Goal: Information Seeking & Learning: Learn about a topic

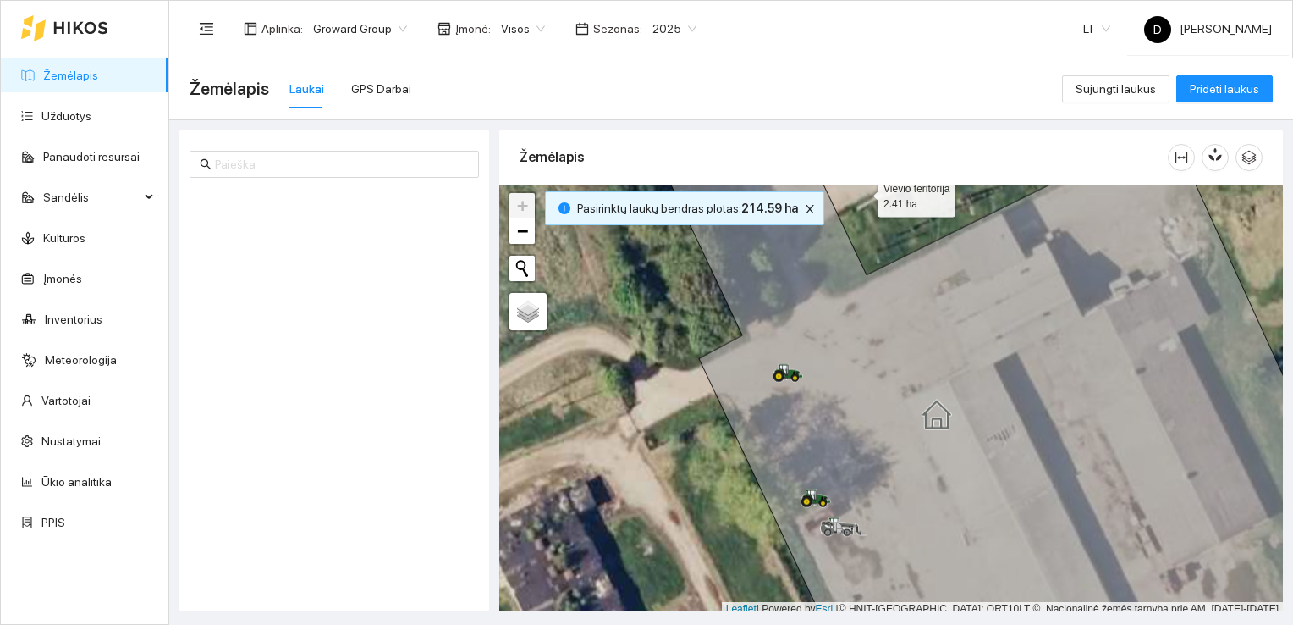
scroll to position [4, 0]
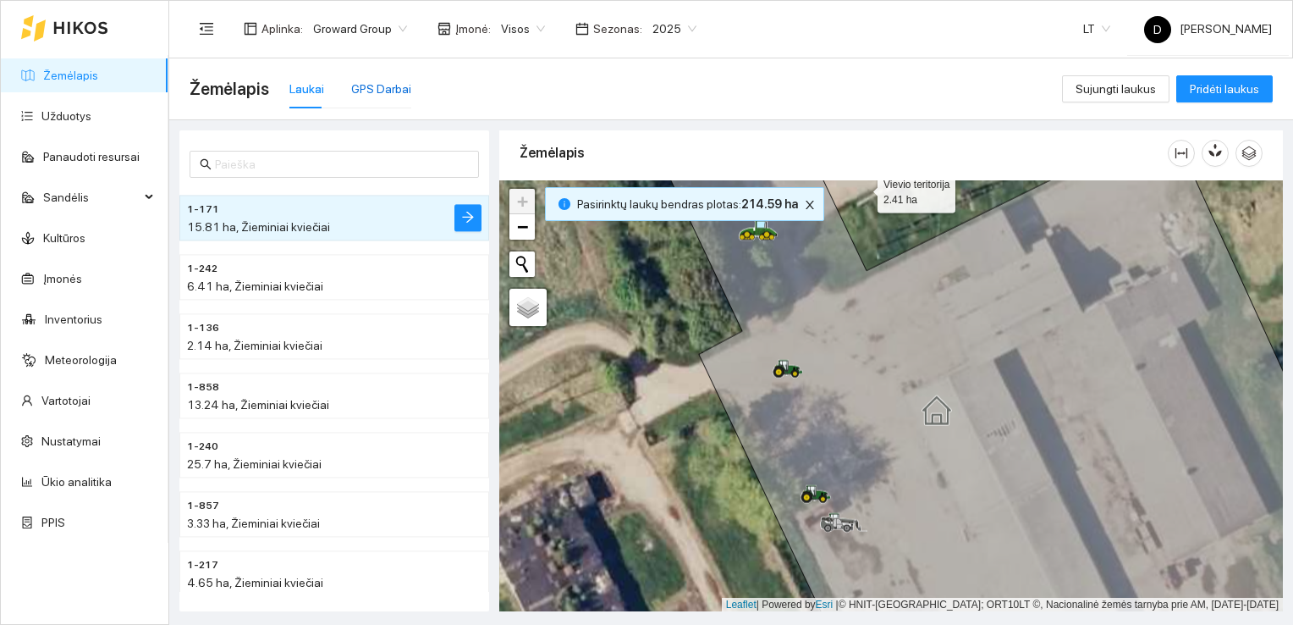
click at [383, 86] on div "GPS Darbai" at bounding box center [381, 89] width 60 height 19
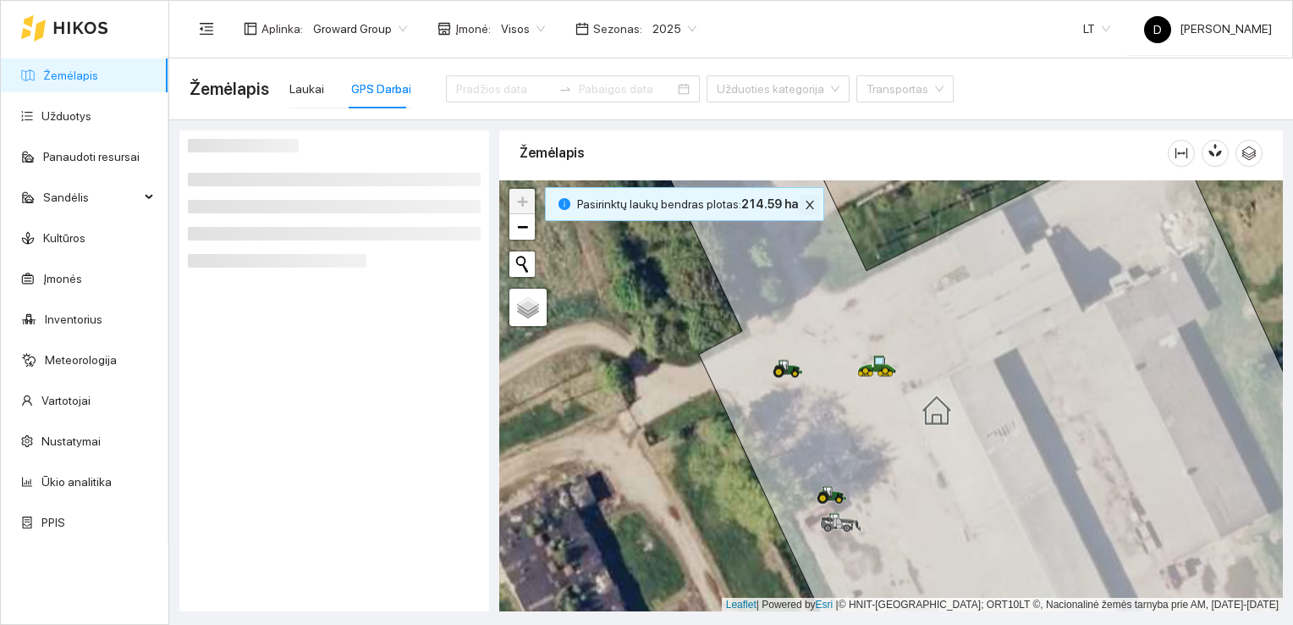
click at [804, 204] on icon "close" at bounding box center [810, 205] width 12 height 12
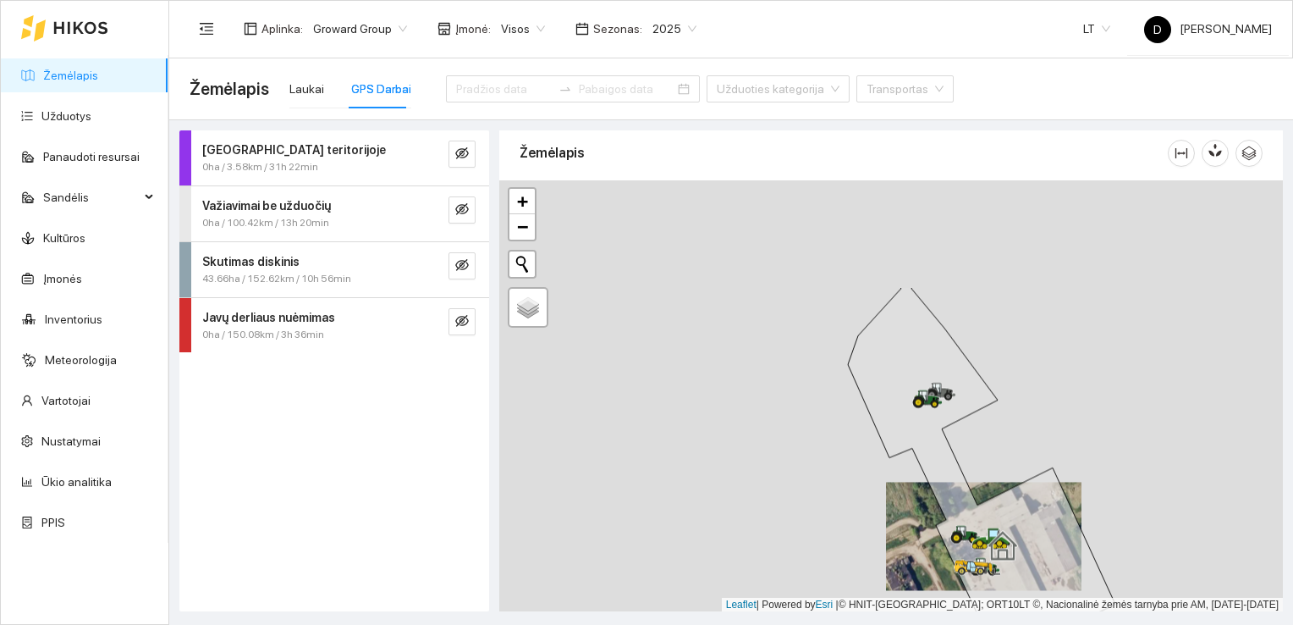
drag, startPoint x: 938, startPoint y: 279, endPoint x: 863, endPoint y: 434, distance: 172.2
click at [863, 434] on div at bounding box center [891, 396] width 784 height 432
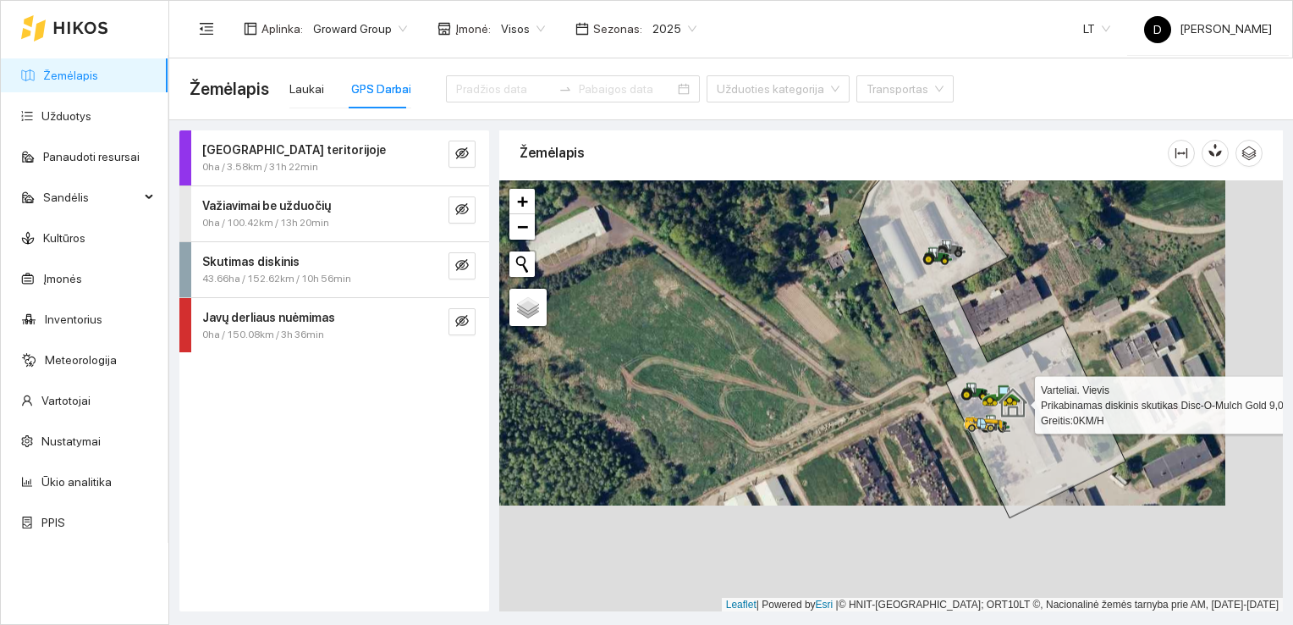
drag, startPoint x: 1072, startPoint y: 496, endPoint x: 995, endPoint y: 402, distance: 121.5
click at [998, 402] on icon at bounding box center [1013, 403] width 30 height 30
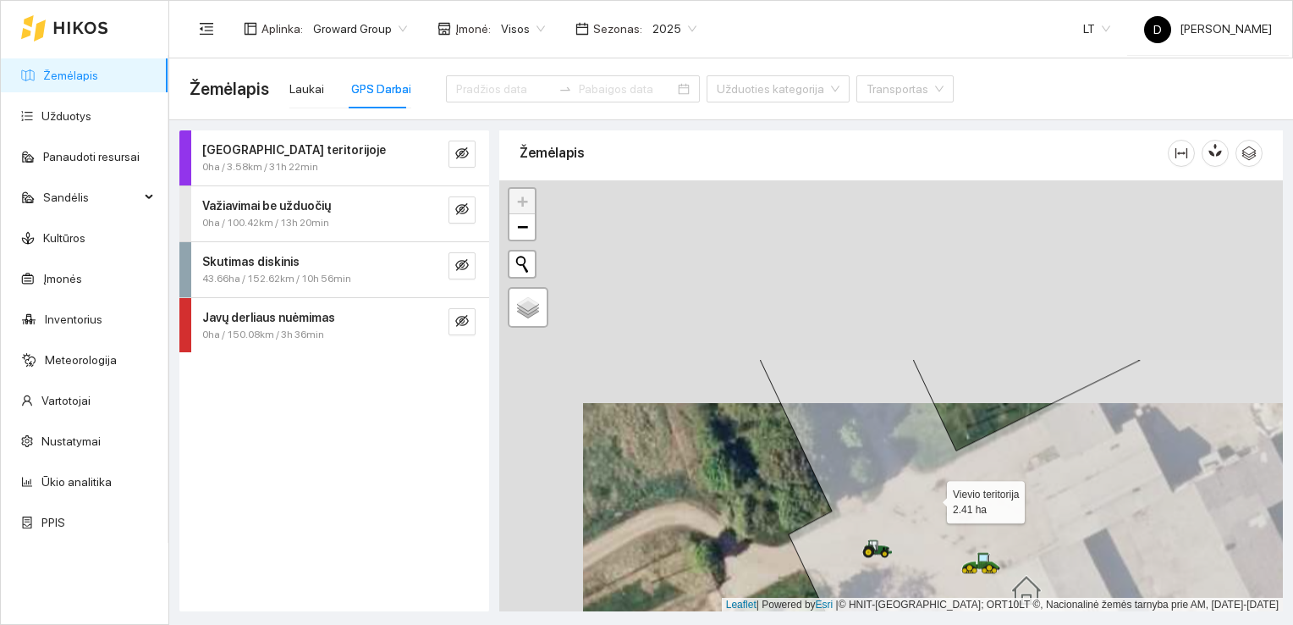
drag, startPoint x: 845, startPoint y: 268, endPoint x: 941, endPoint y: 513, distance: 262.6
click at [941, 513] on icon at bounding box center [1102, 619] width 685 height 520
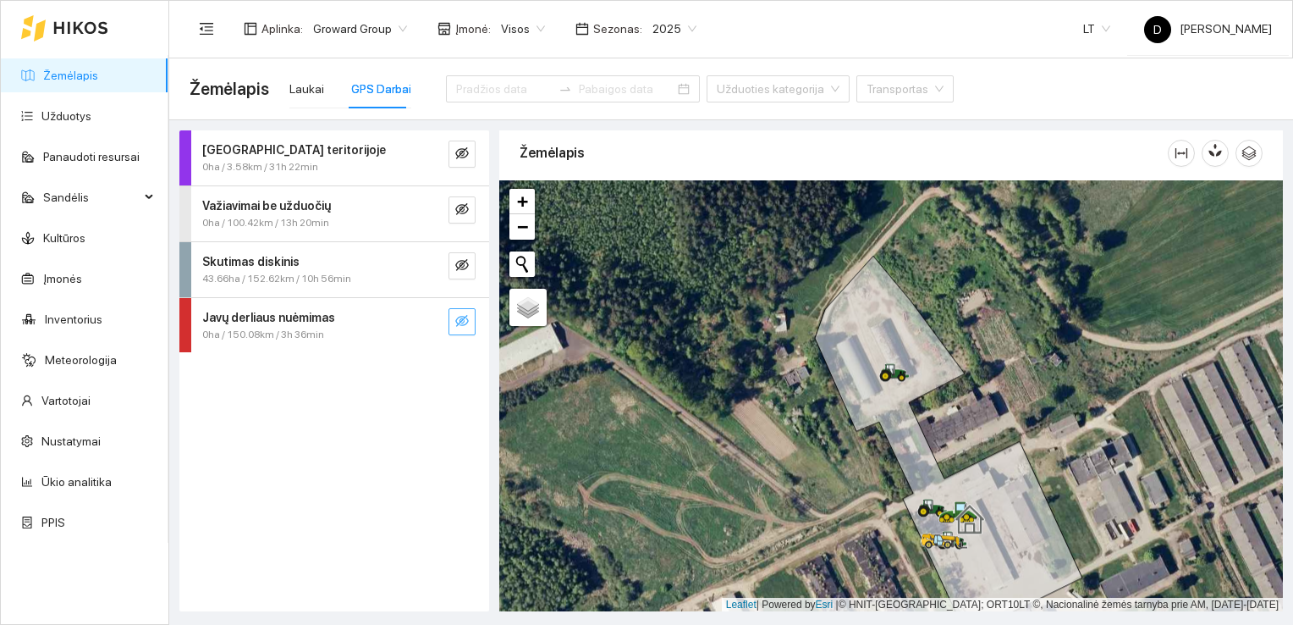
click at [467, 320] on icon "eye-invisible" at bounding box center [462, 321] width 14 height 14
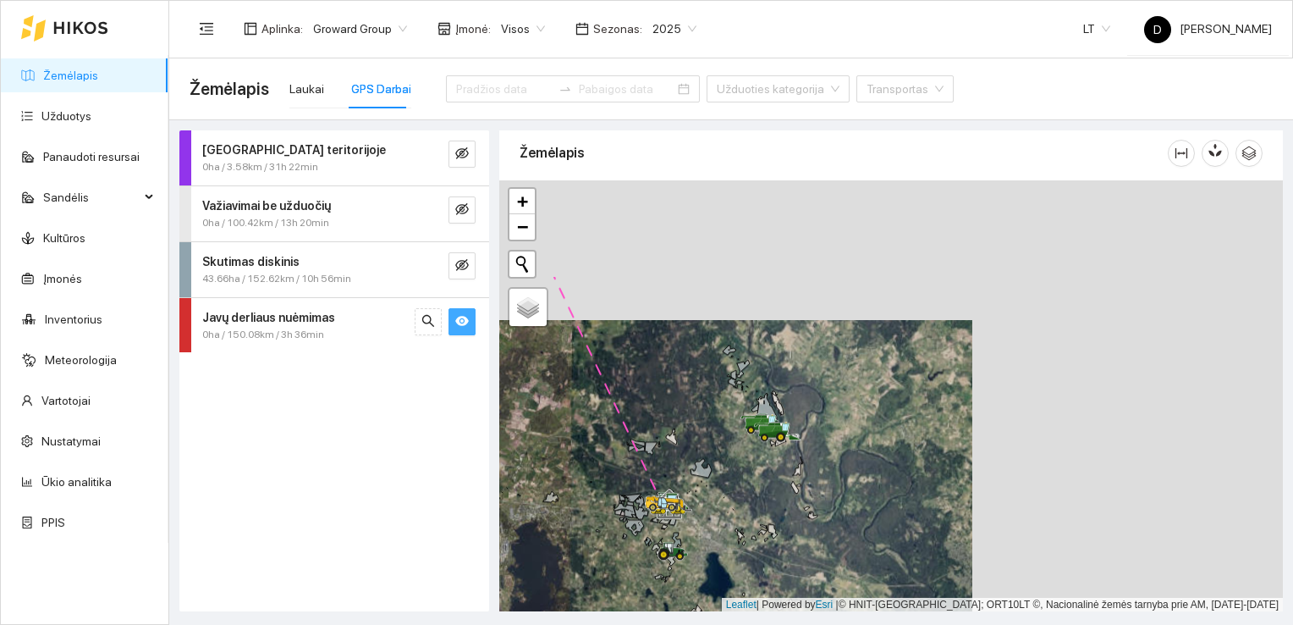
drag, startPoint x: 1103, startPoint y: 350, endPoint x: 788, endPoint y: 484, distance: 342.0
click at [791, 489] on div at bounding box center [891, 396] width 784 height 432
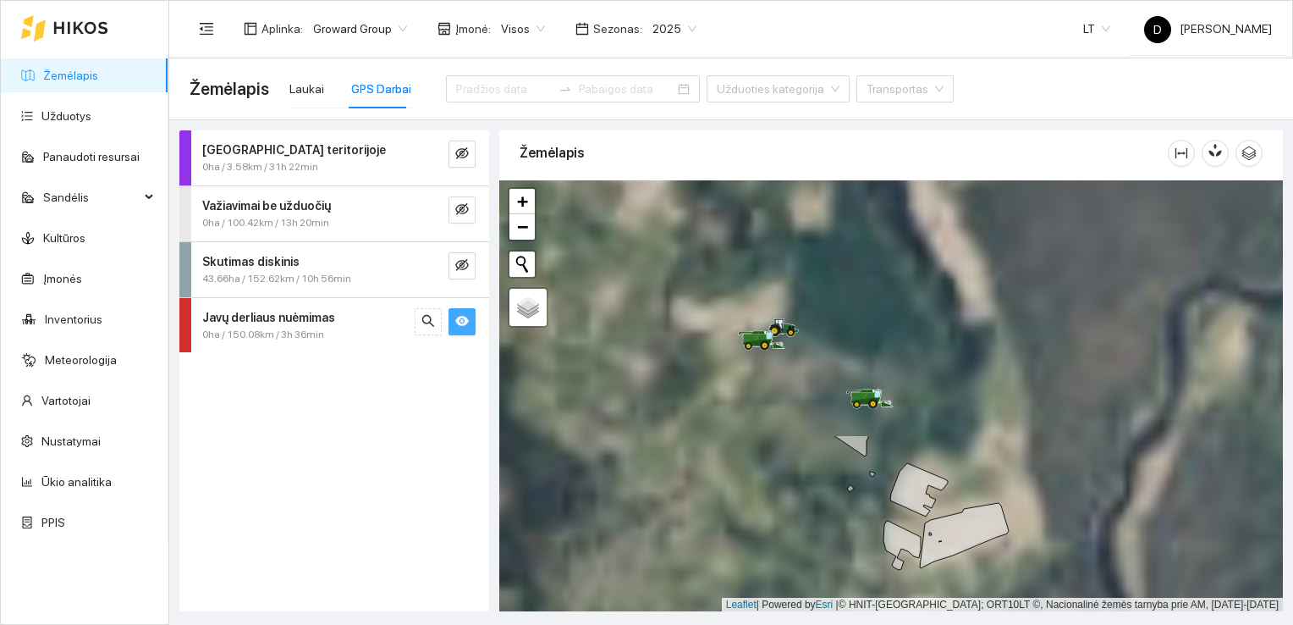
drag, startPoint x: 625, startPoint y: 278, endPoint x: 870, endPoint y: 622, distance: 421.7
click at [870, 622] on main "Žemėlapis Laukai GPS Darbai Užduoties kategorija Transportas Darbas teritorijoj…" at bounding box center [731, 341] width 1124 height 566
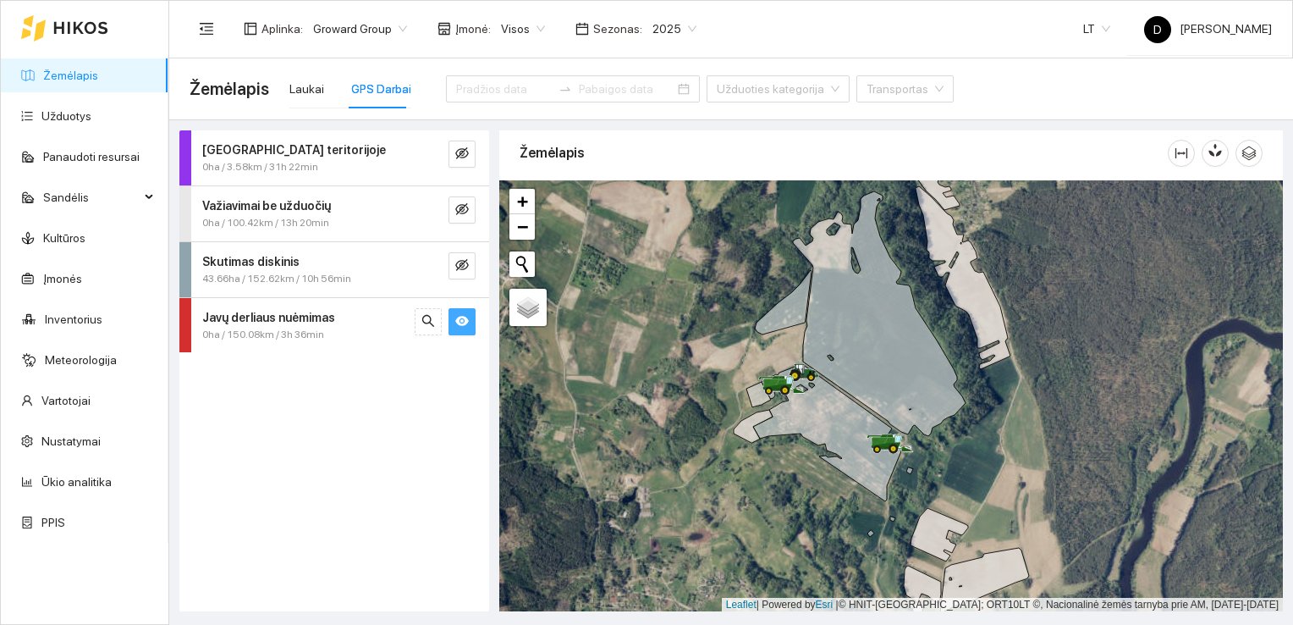
click at [257, 322] on strong "Javų derliaus nuėmimas" at bounding box center [268, 318] width 133 height 14
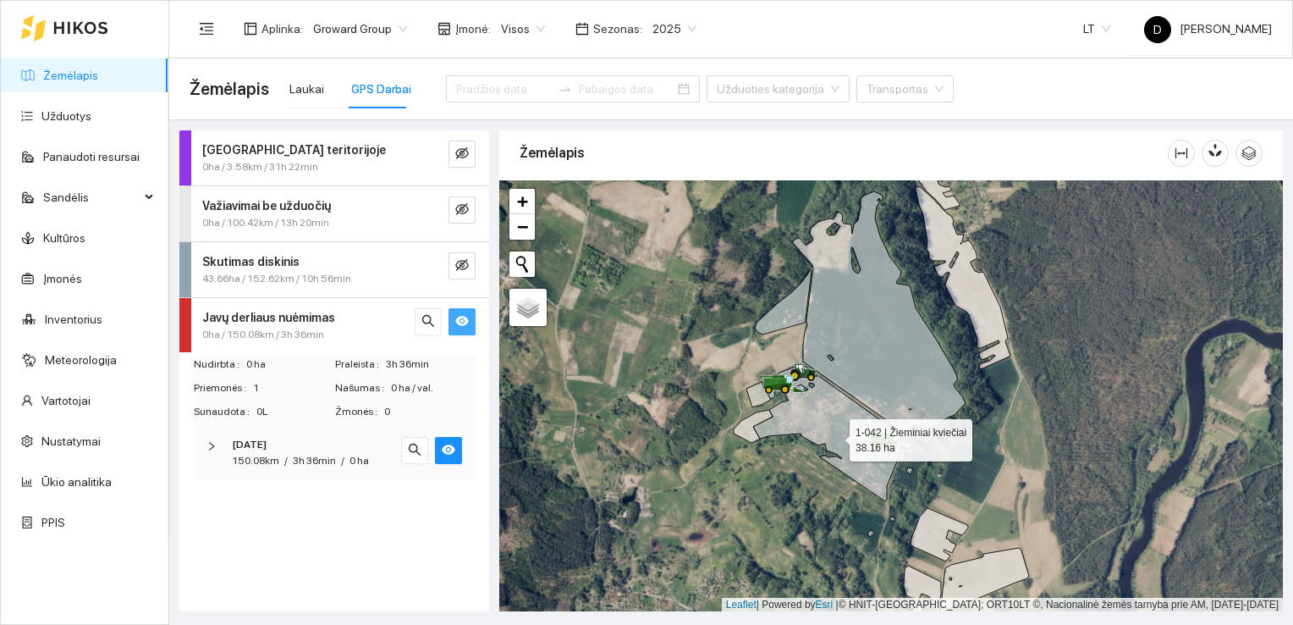
click at [834, 435] on icon at bounding box center [828, 432] width 150 height 137
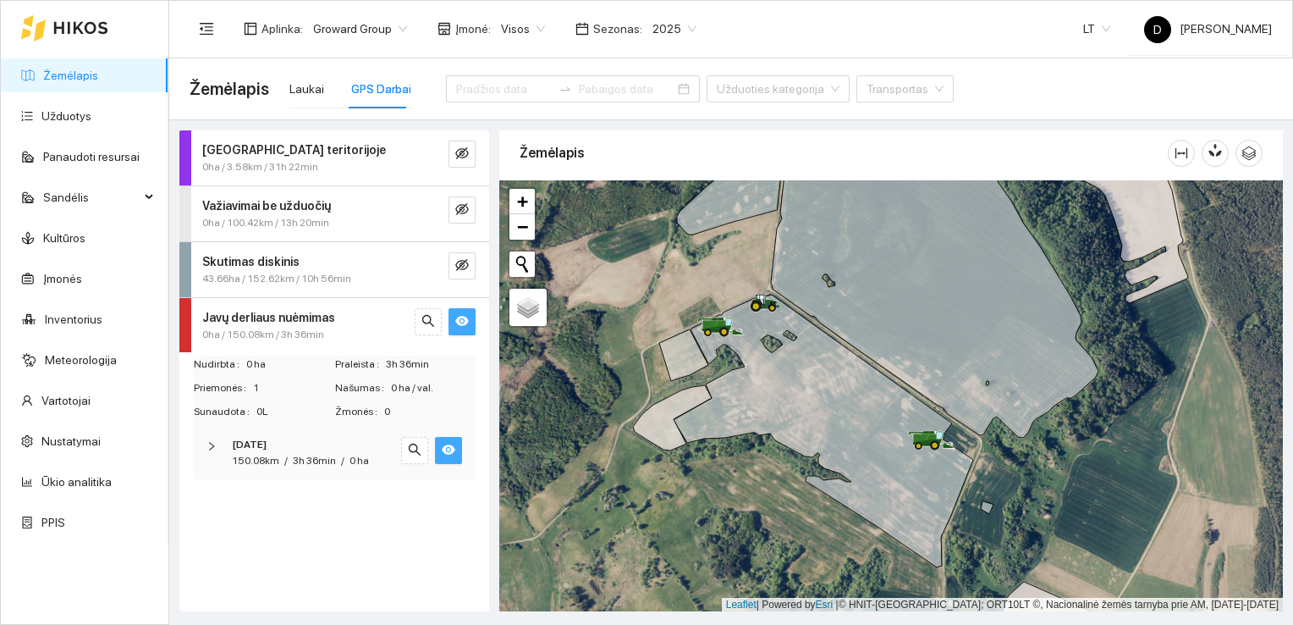
click at [454, 452] on icon "eye" at bounding box center [449, 450] width 14 height 14
click at [453, 449] on icon "eye-invisible" at bounding box center [449, 450] width 14 height 14
click at [207, 452] on div at bounding box center [216, 446] width 20 height 19
click at [217, 500] on icon "right" at bounding box center [214, 502] width 5 height 8
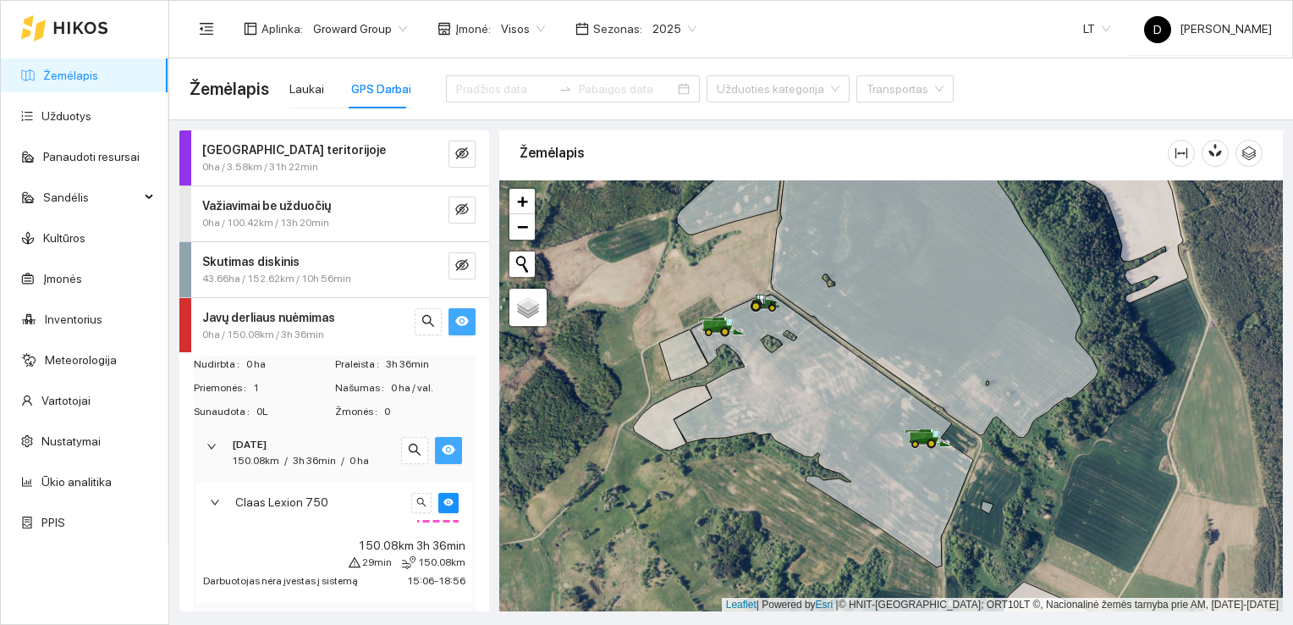
scroll to position [17, 0]
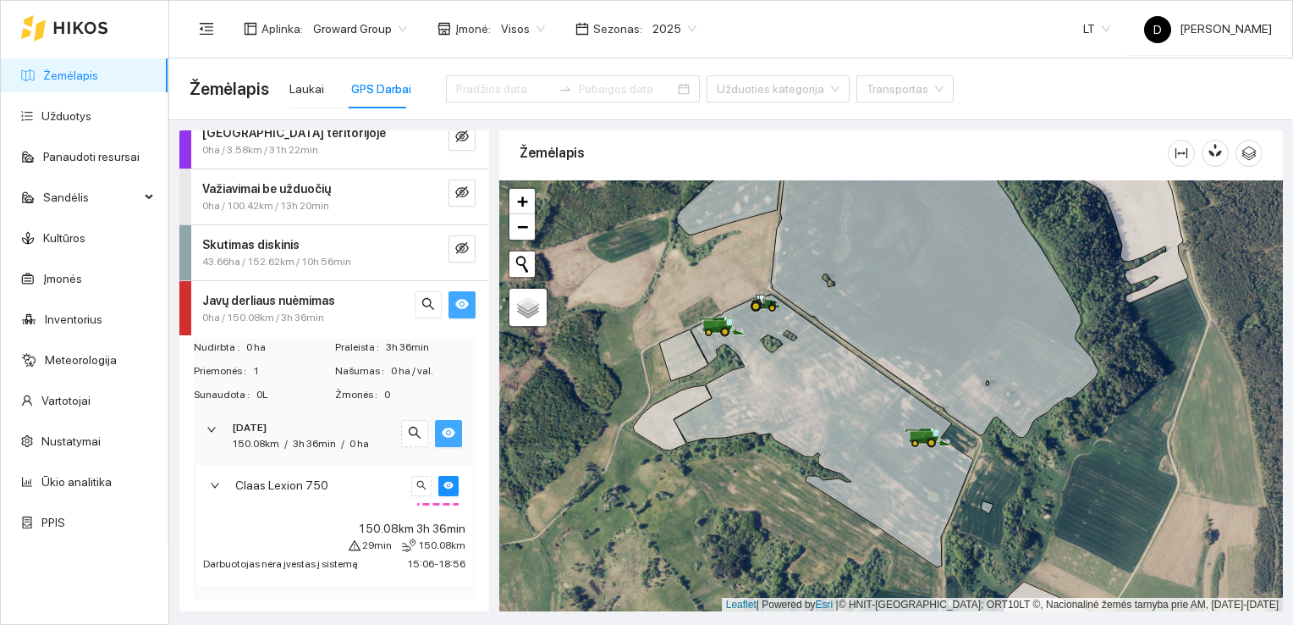
click at [220, 482] on div at bounding box center [220, 485] width 20 height 19
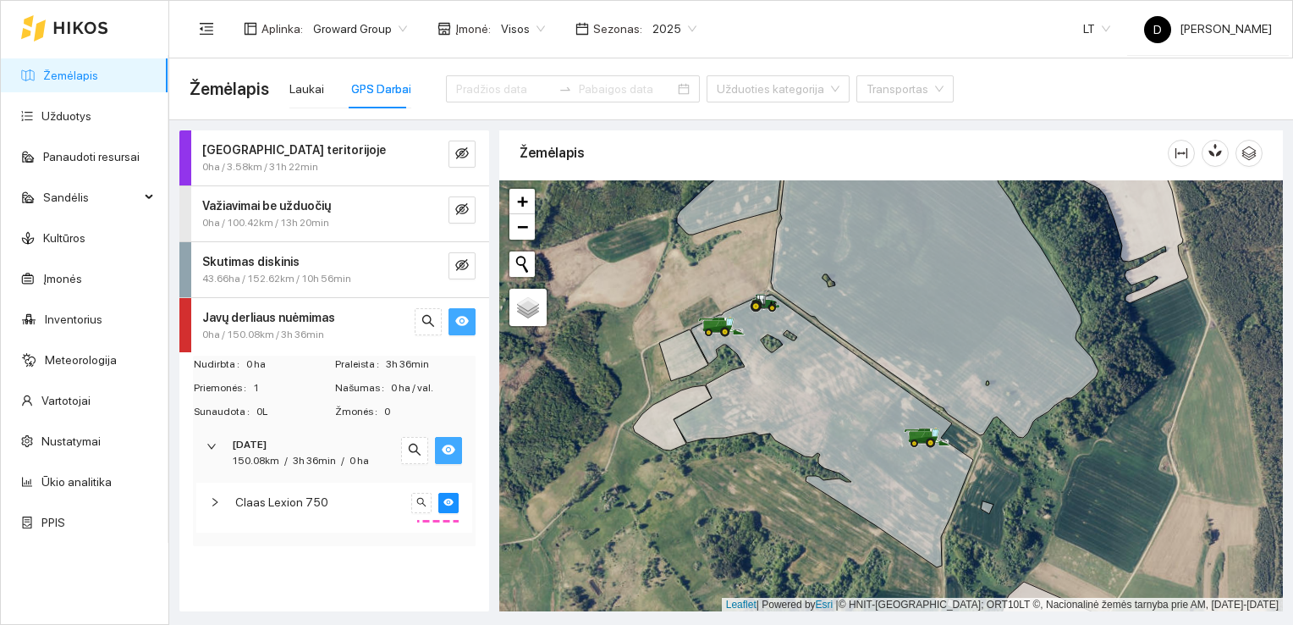
scroll to position [0, 0]
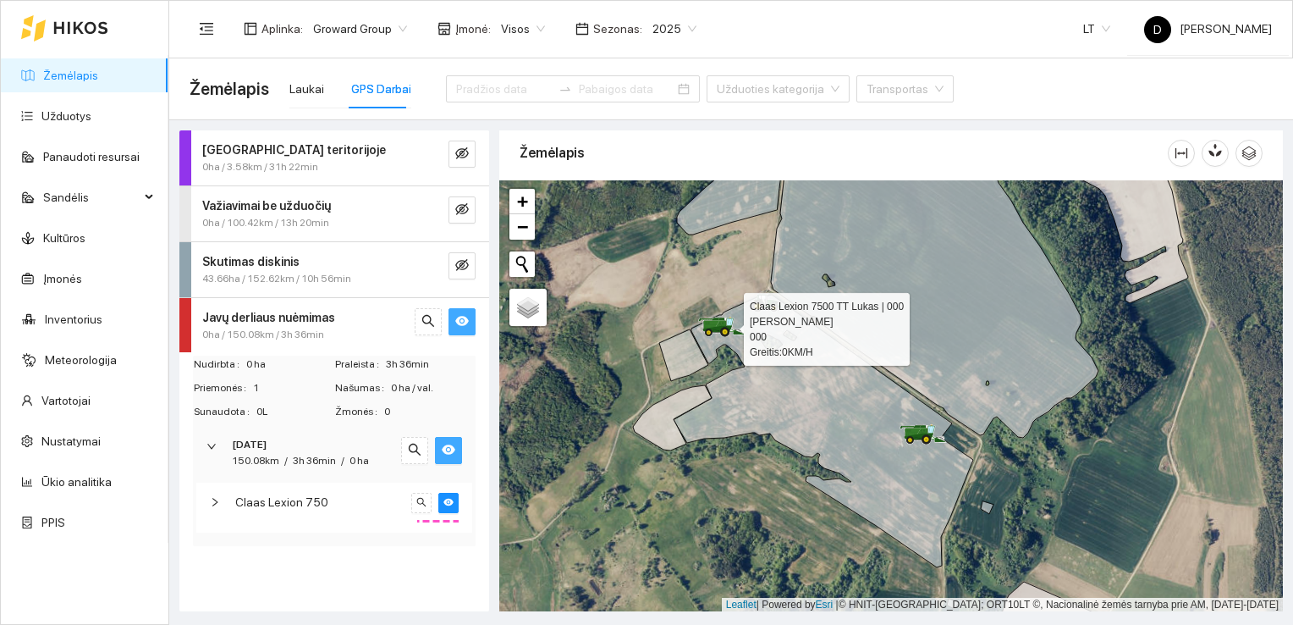
click at [711, 329] on icon at bounding box center [709, 332] width 8 height 8
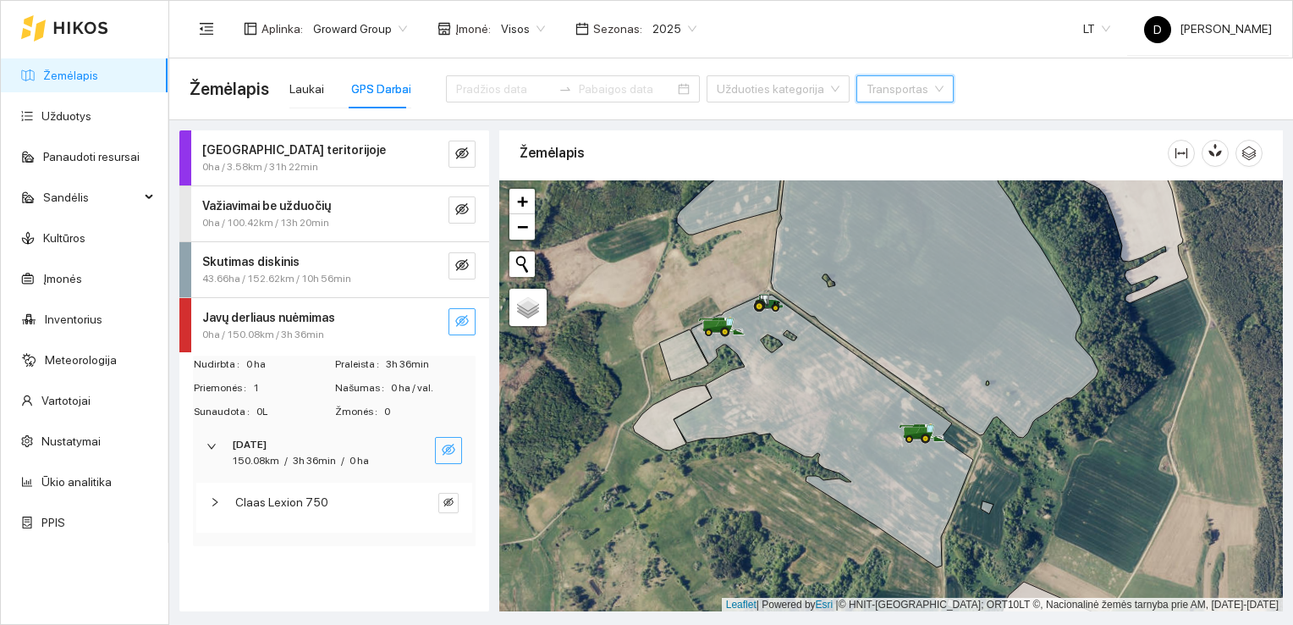
click at [337, 566] on div "Darbas teritorijoje 0ha / 3.58km / 31h 22min Važiavimai be užduočių 0ha / 100.4…" at bounding box center [334, 370] width 310 height 481
click at [462, 323] on icon "eye-invisible" at bounding box center [462, 321] width 14 height 14
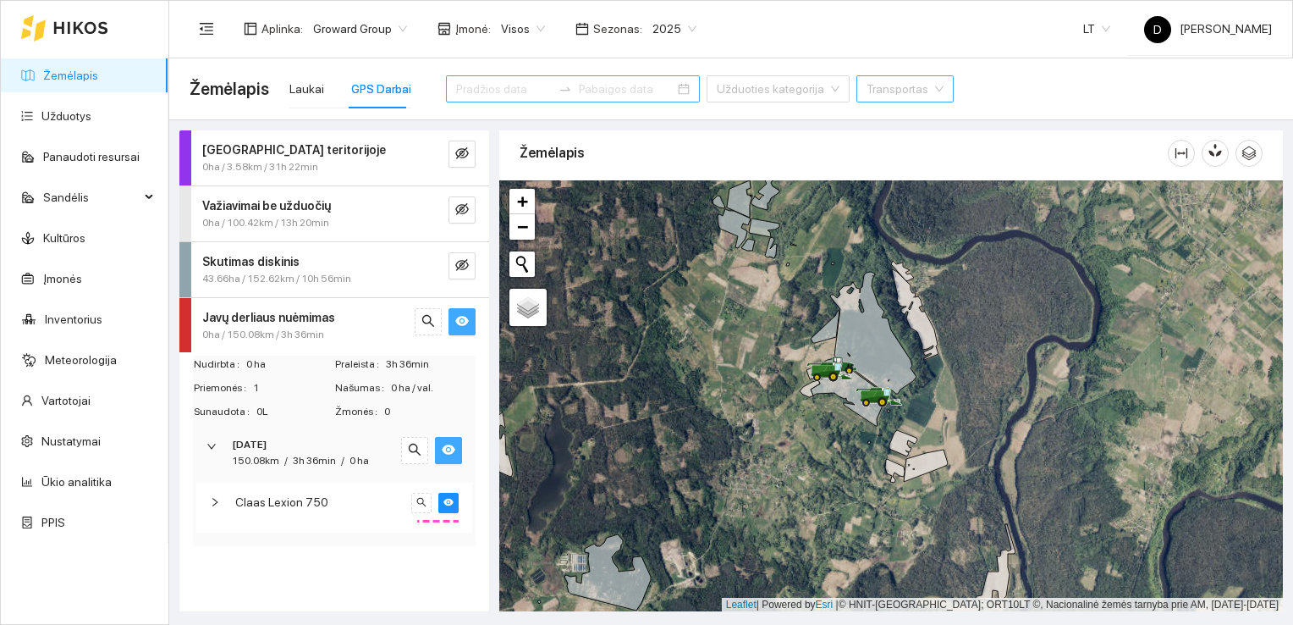
click at [560, 90] on icon "swap-right" at bounding box center [565, 88] width 10 height 3
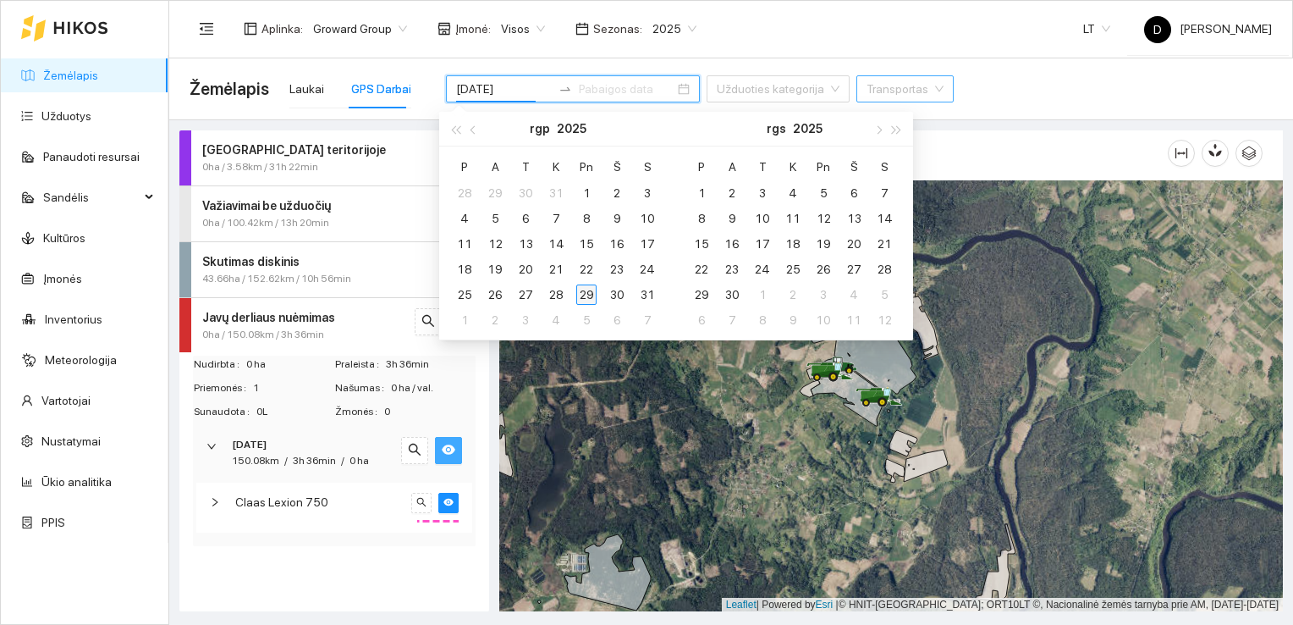
type input "[DATE]"
click at [589, 289] on div "29" at bounding box center [586, 294] width 20 height 20
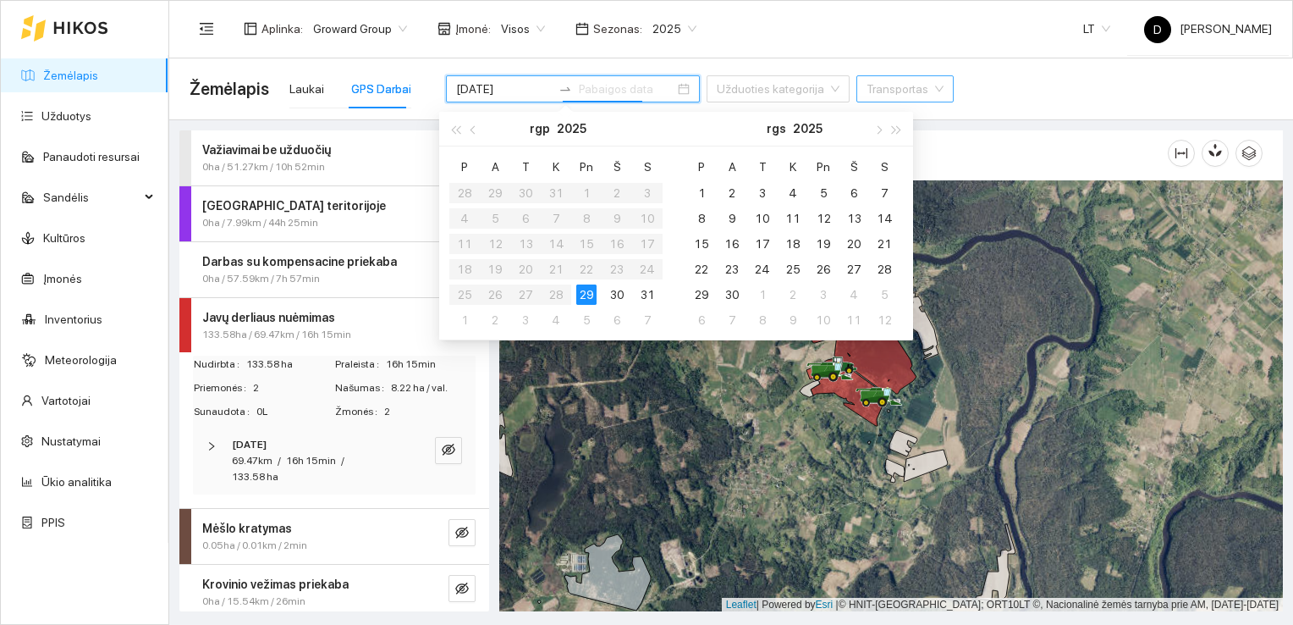
type input "[DATE]"
click at [586, 293] on div "29" at bounding box center [586, 294] width 20 height 20
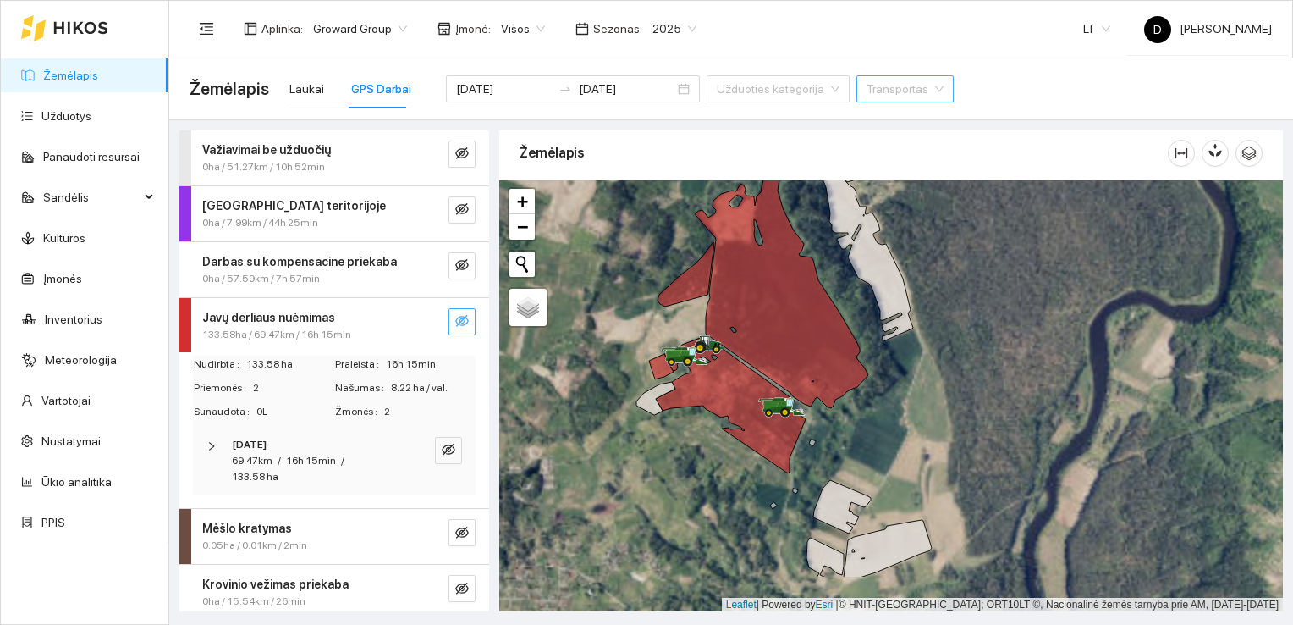
drag, startPoint x: 876, startPoint y: 372, endPoint x: 640, endPoint y: 293, distance: 248.9
click at [640, 293] on div at bounding box center [891, 396] width 784 height 432
click at [455, 321] on icon "eye-invisible" at bounding box center [462, 321] width 14 height 14
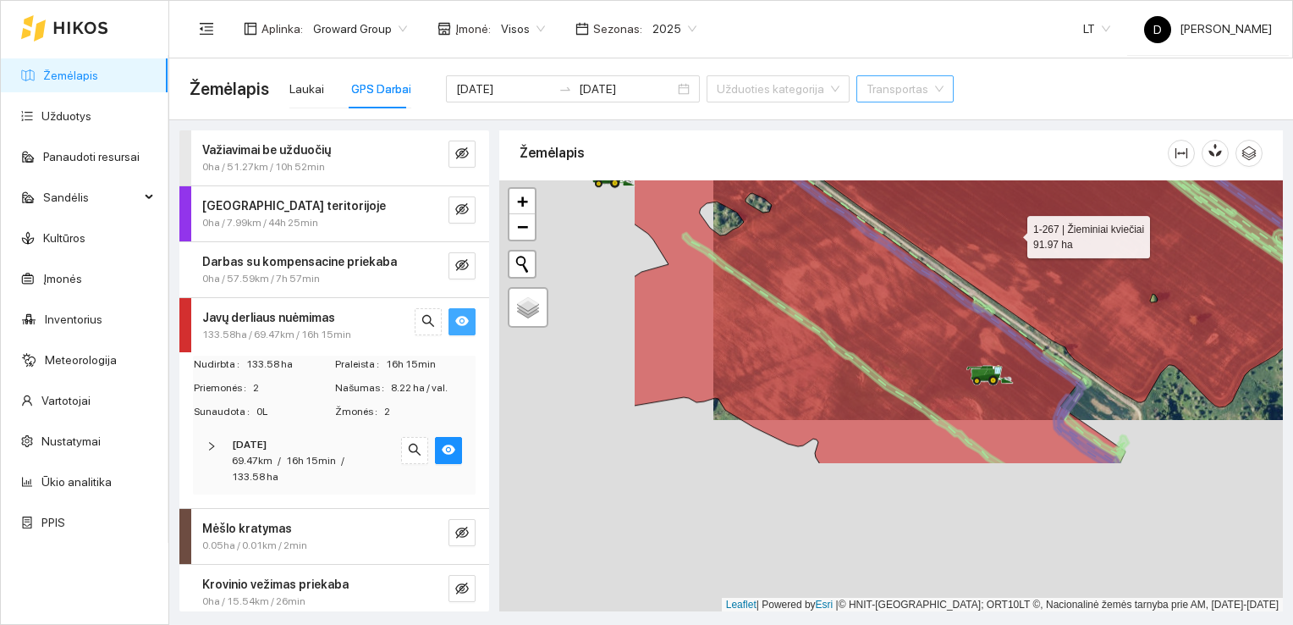
drag, startPoint x: 794, startPoint y: 426, endPoint x: 1009, endPoint y: 234, distance: 288.3
click at [1009, 234] on icon at bounding box center [1048, 175] width 654 height 463
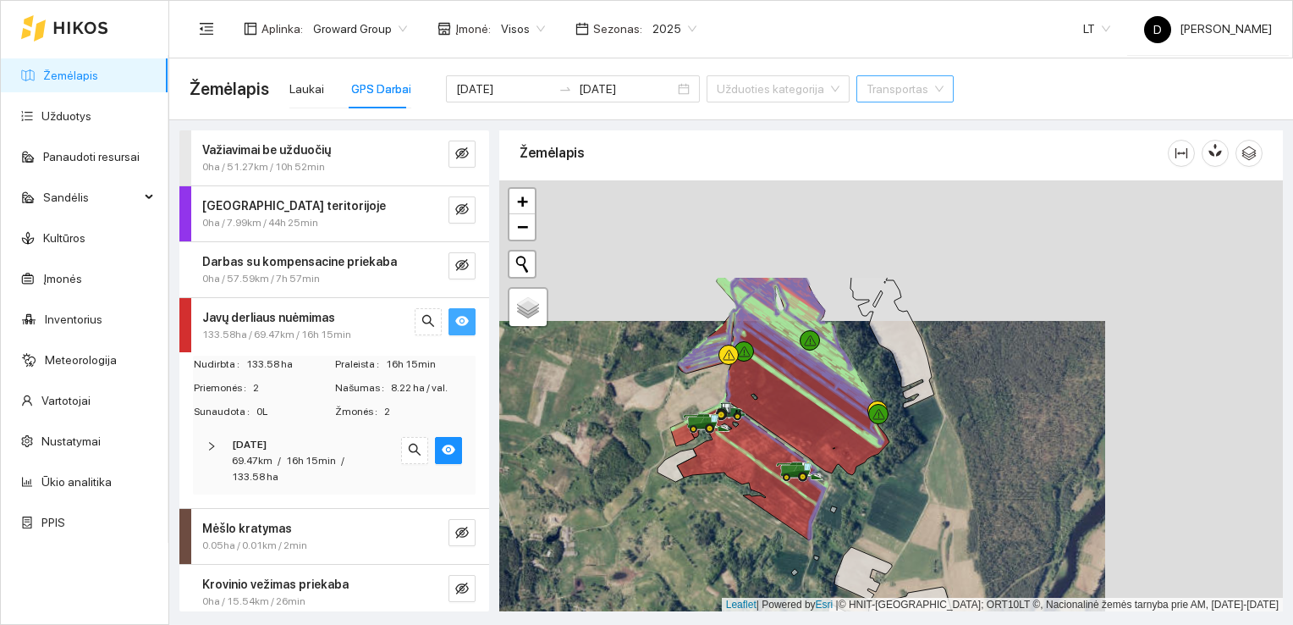
drag, startPoint x: 983, startPoint y: 278, endPoint x: 761, endPoint y: 427, distance: 267.8
click at [762, 429] on icon at bounding box center [803, 376] width 173 height 198
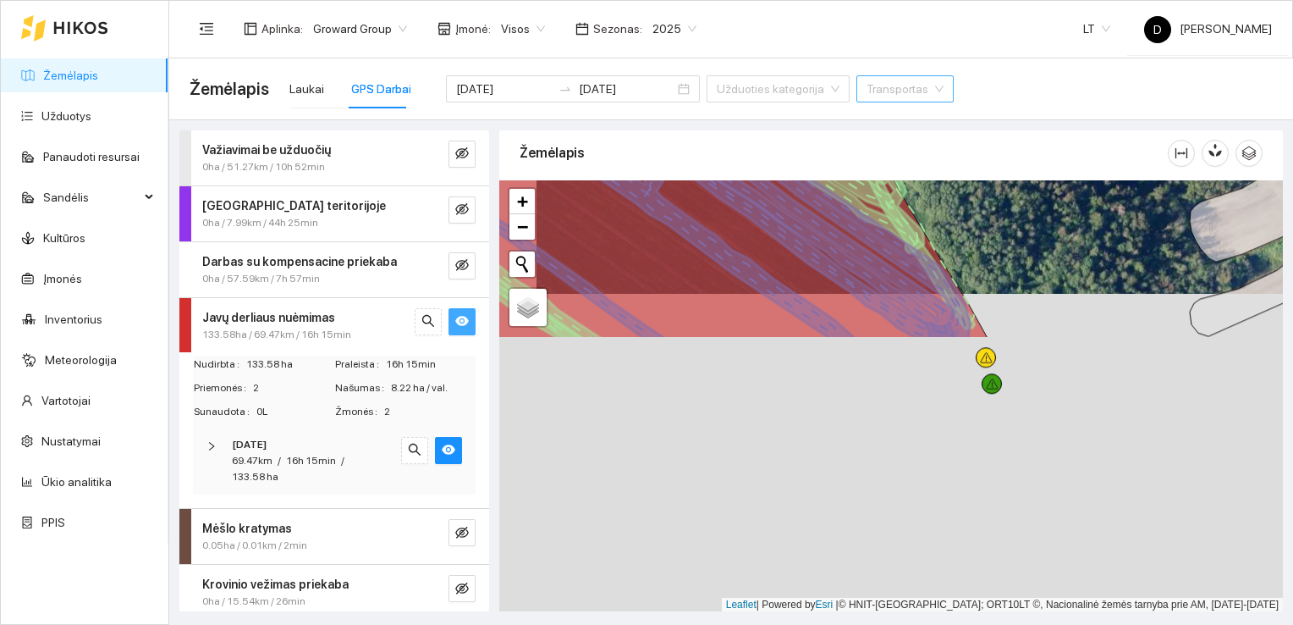
drag, startPoint x: 812, startPoint y: 439, endPoint x: 861, endPoint y: 180, distance: 263.6
click at [861, 180] on icon at bounding box center [689, 38] width 469 height 430
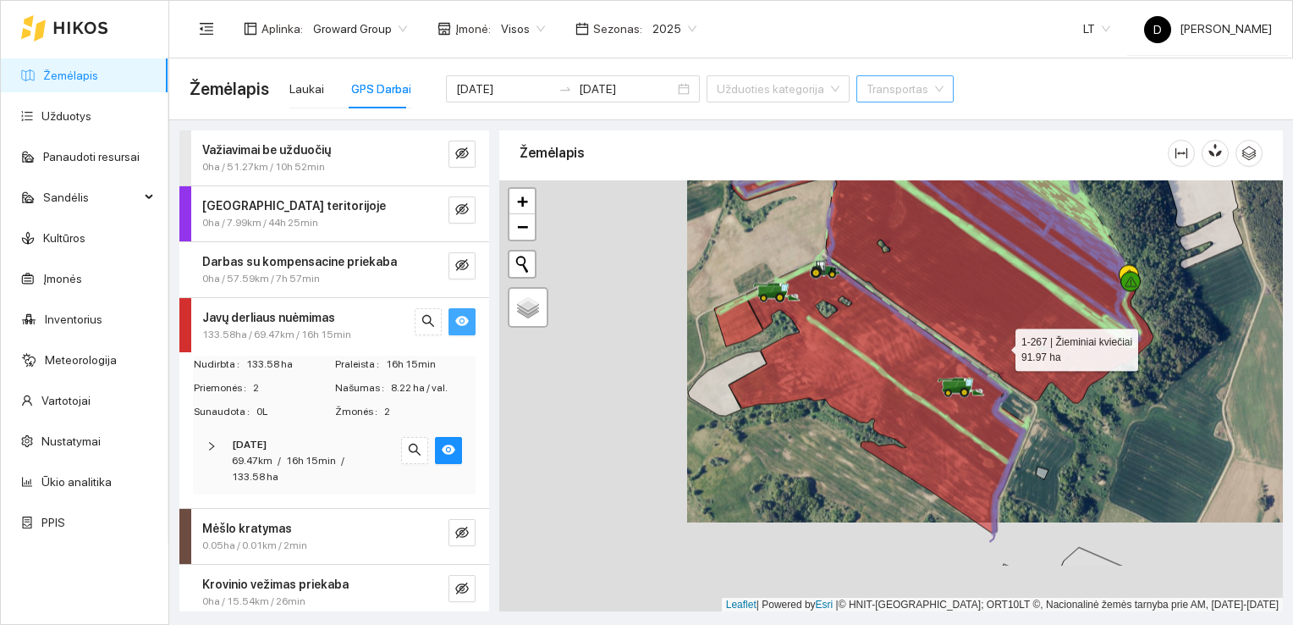
drag, startPoint x: 812, startPoint y: 435, endPoint x: 999, endPoint y: 345, distance: 208.2
click at [999, 345] on icon at bounding box center [990, 225] width 328 height 356
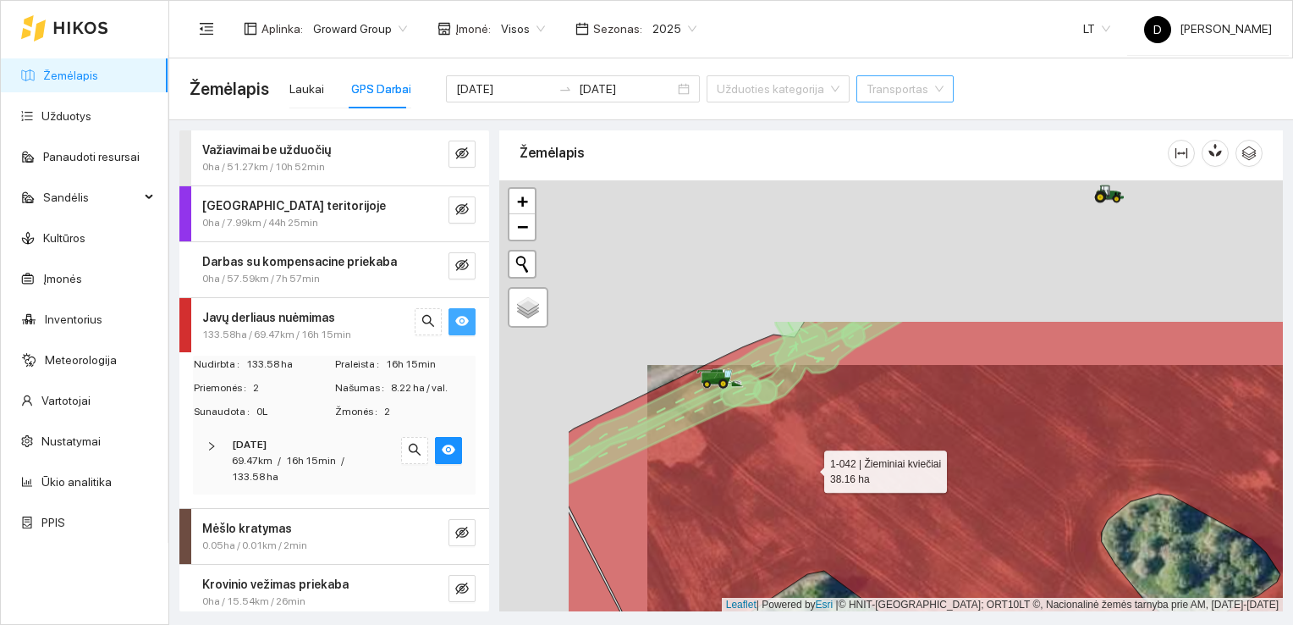
drag, startPoint x: 661, startPoint y: 282, endPoint x: 809, endPoint y: 466, distance: 236.6
click at [809, 466] on icon at bounding box center [1039, 581] width 942 height 520
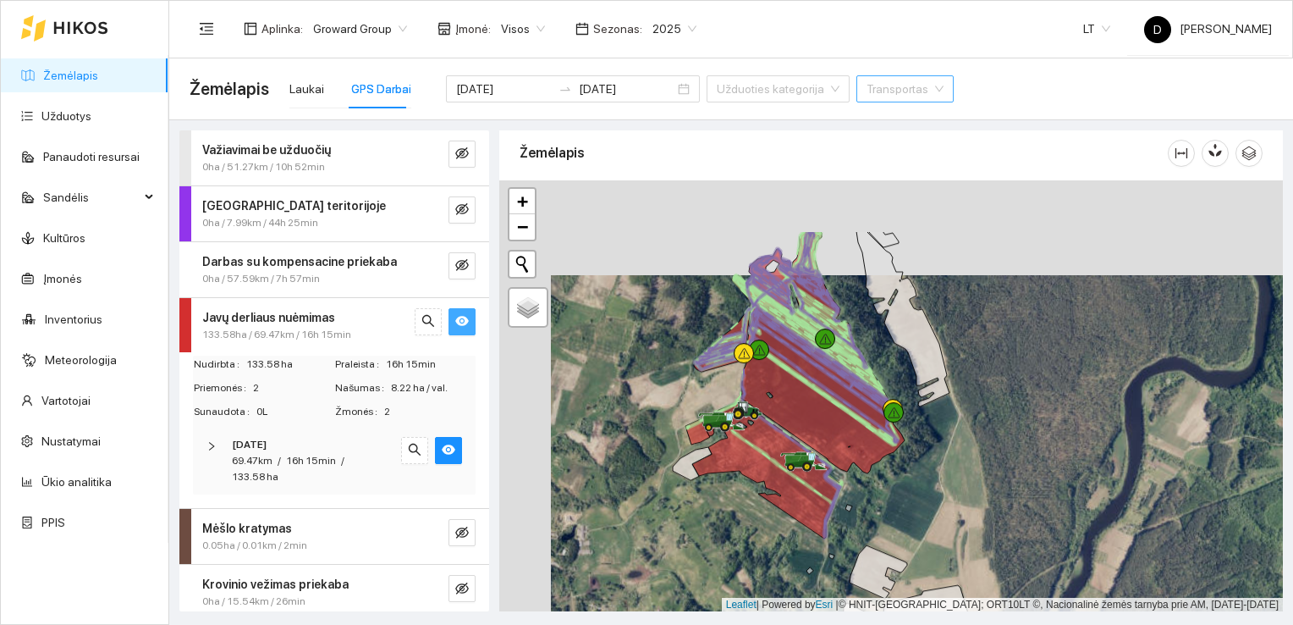
drag, startPoint x: 609, startPoint y: 297, endPoint x: 668, endPoint y: 401, distance: 119.3
click at [668, 401] on div at bounding box center [891, 396] width 784 height 432
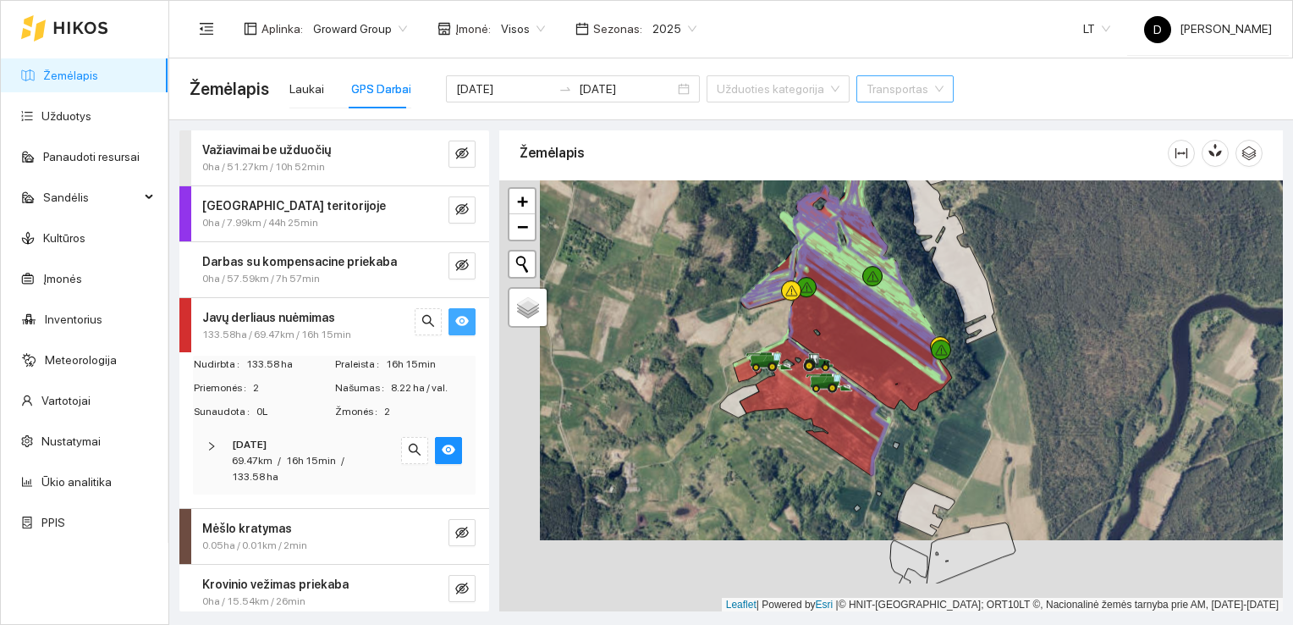
drag, startPoint x: 752, startPoint y: 514, endPoint x: 793, endPoint y: 442, distance: 82.6
click at [793, 442] on div at bounding box center [891, 396] width 784 height 432
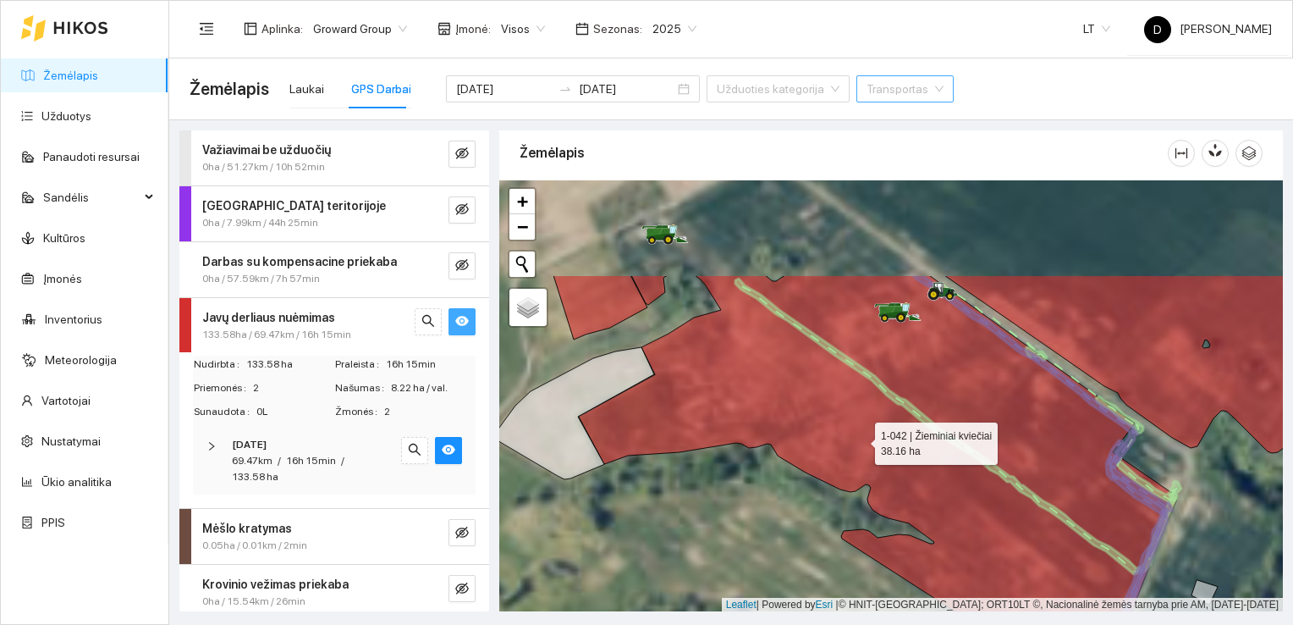
drag, startPoint x: 861, startPoint y: 300, endPoint x: 856, endPoint y: 432, distance: 132.1
click at [857, 435] on icon at bounding box center [878, 493] width 599 height 437
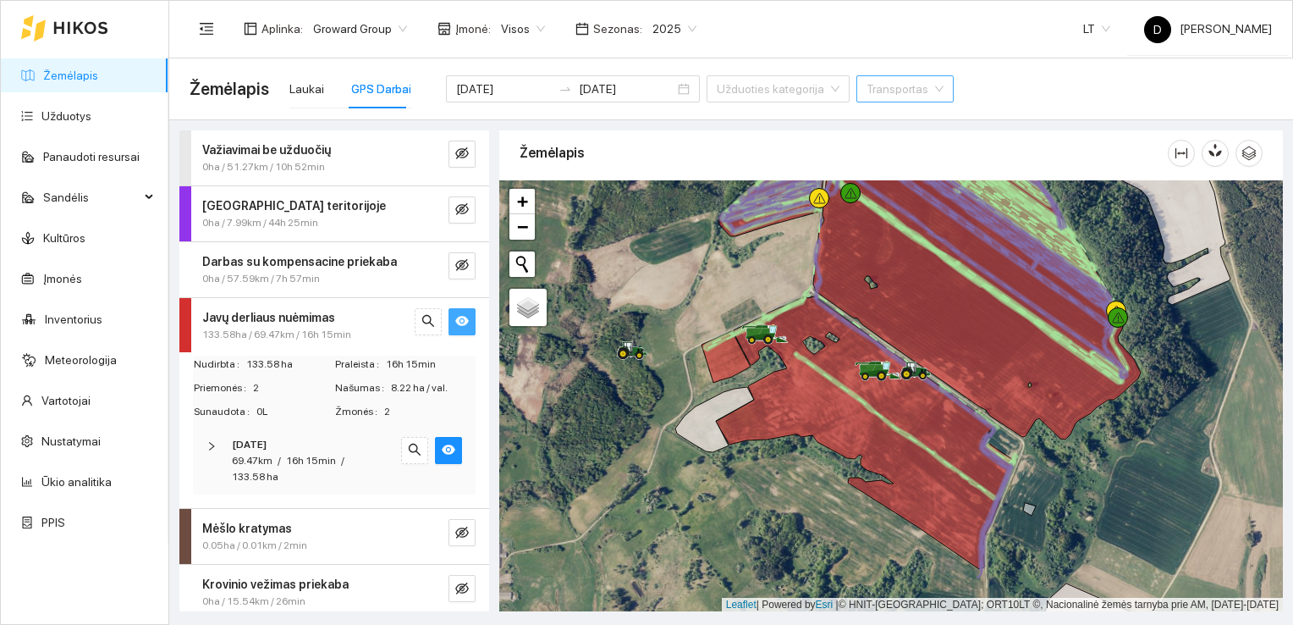
click at [67, 74] on link "Žemėlapis" at bounding box center [70, 76] width 55 height 14
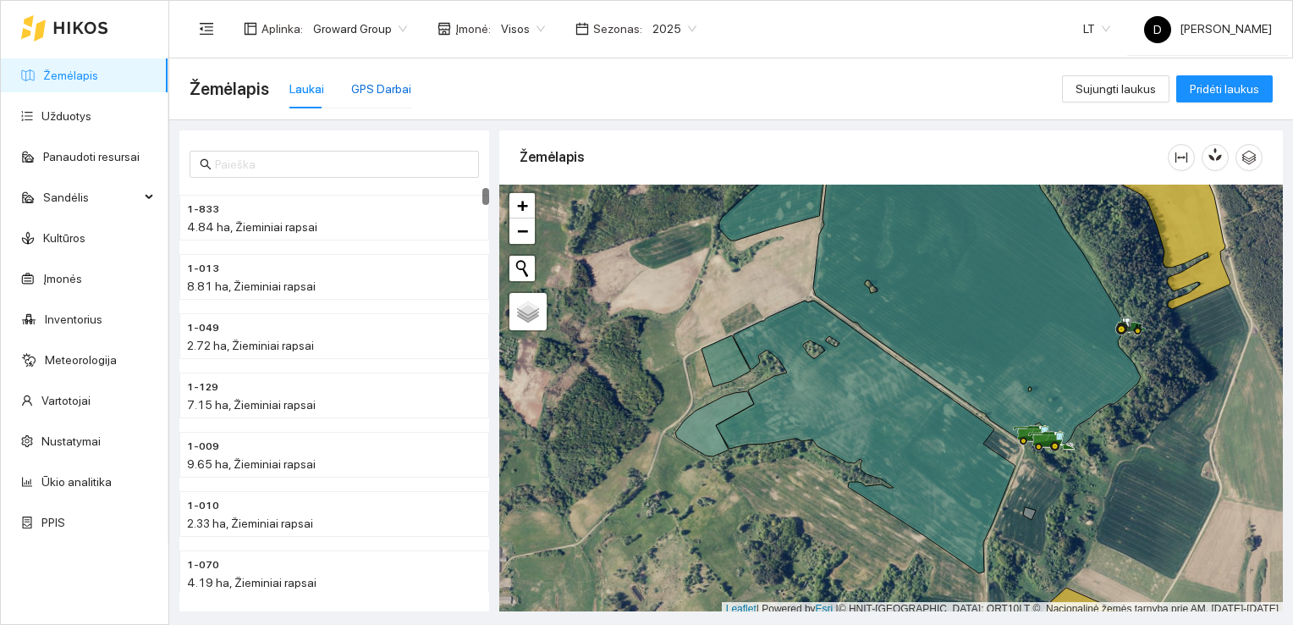
click at [383, 91] on div "GPS Darbai" at bounding box center [381, 89] width 60 height 19
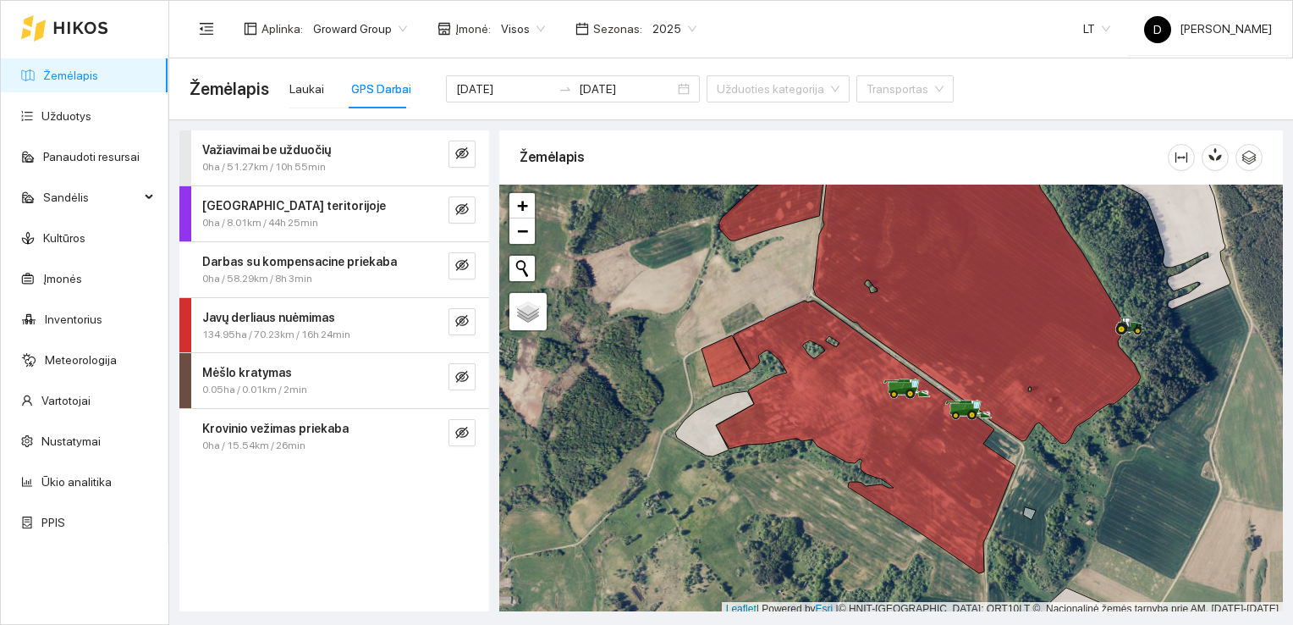
click at [300, 323] on span "Javų derliaus nuėmimas" at bounding box center [268, 317] width 133 height 19
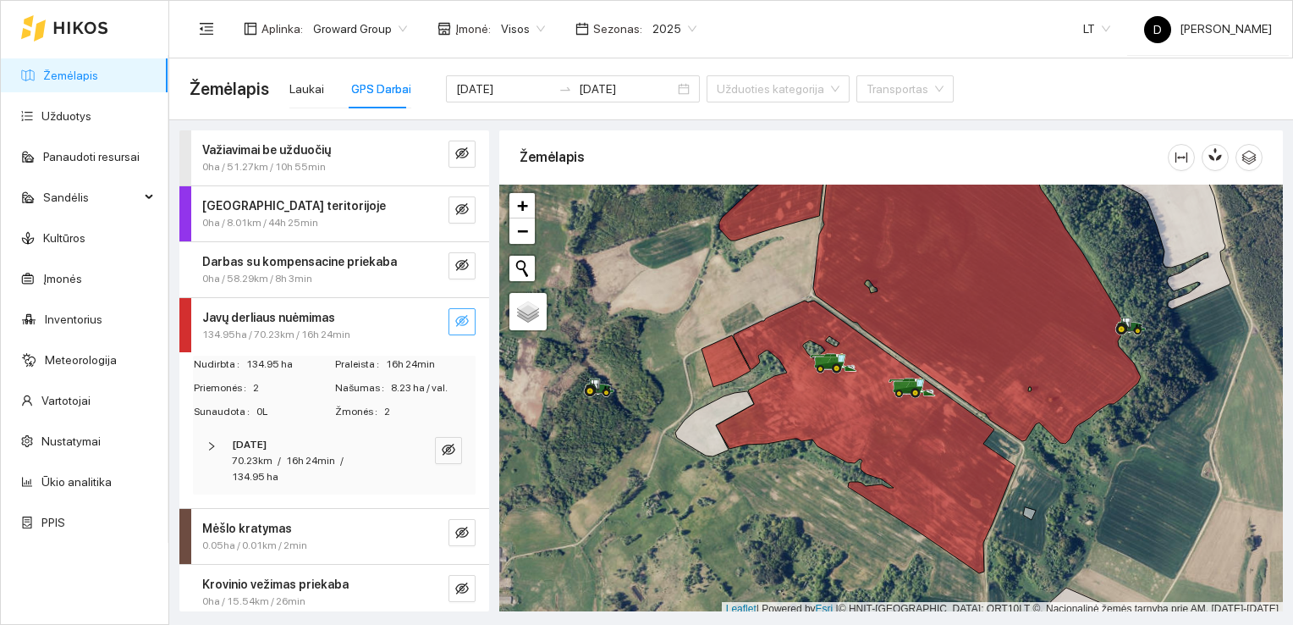
click at [455, 314] on icon "eye-invisible" at bounding box center [462, 321] width 14 height 14
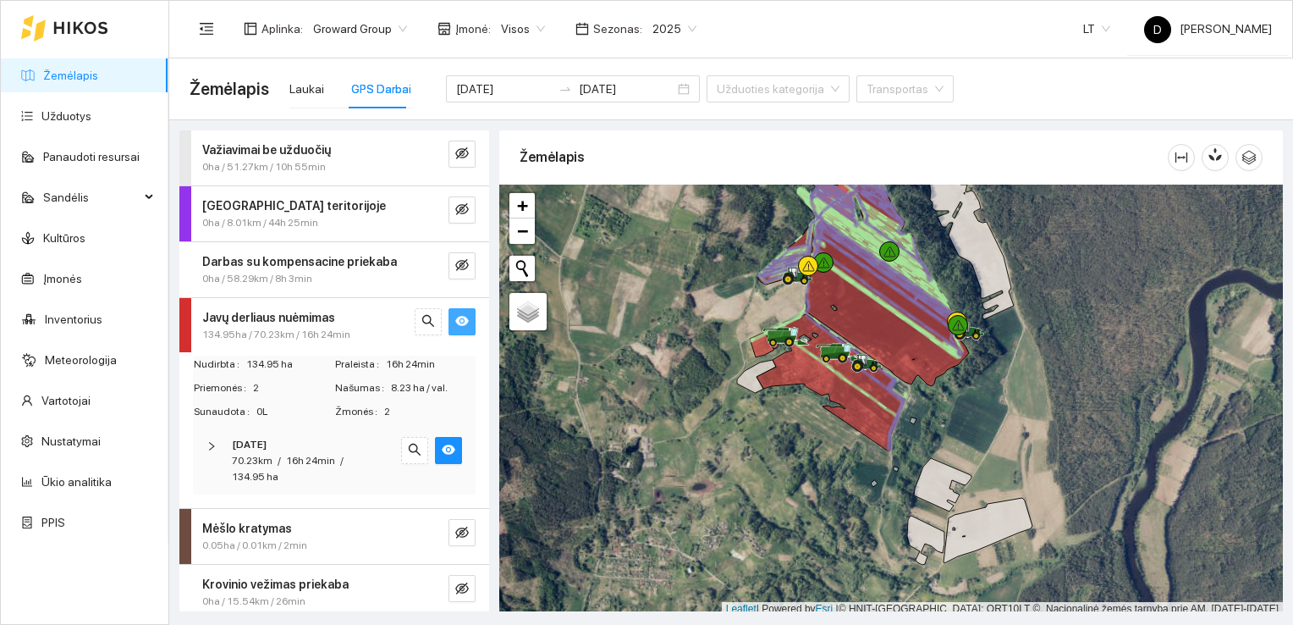
scroll to position [4, 0]
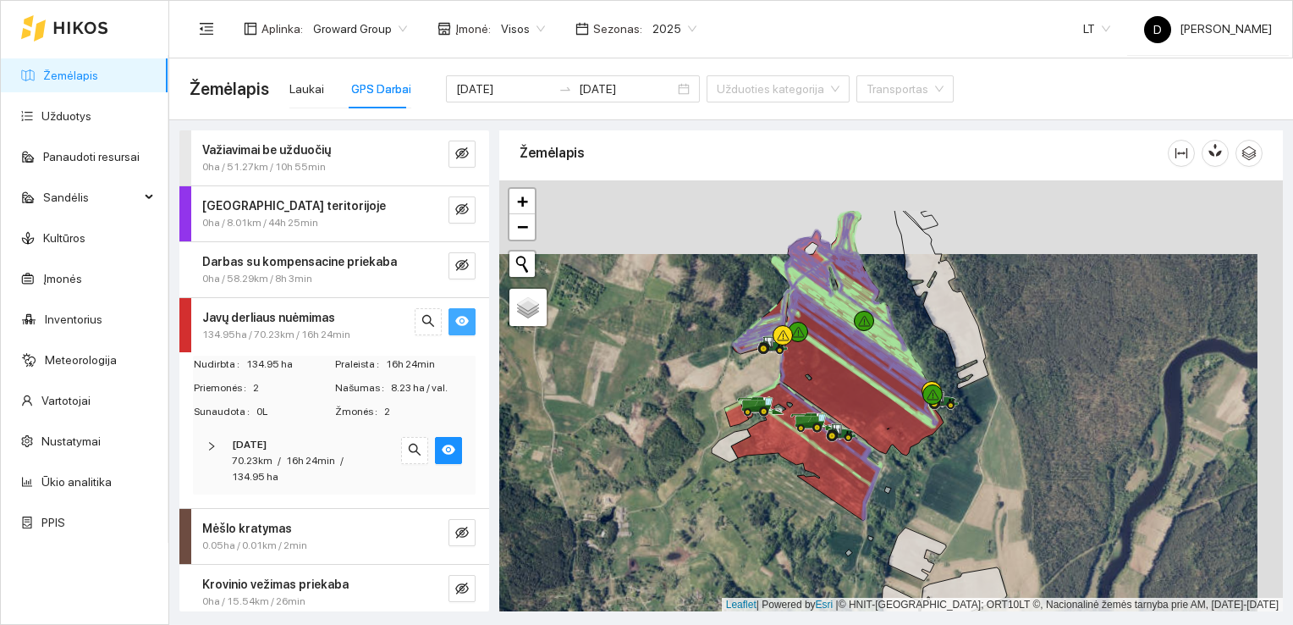
drag, startPoint x: 672, startPoint y: 252, endPoint x: 647, endPoint y: 327, distance: 78.7
click at [647, 327] on div at bounding box center [891, 396] width 784 height 432
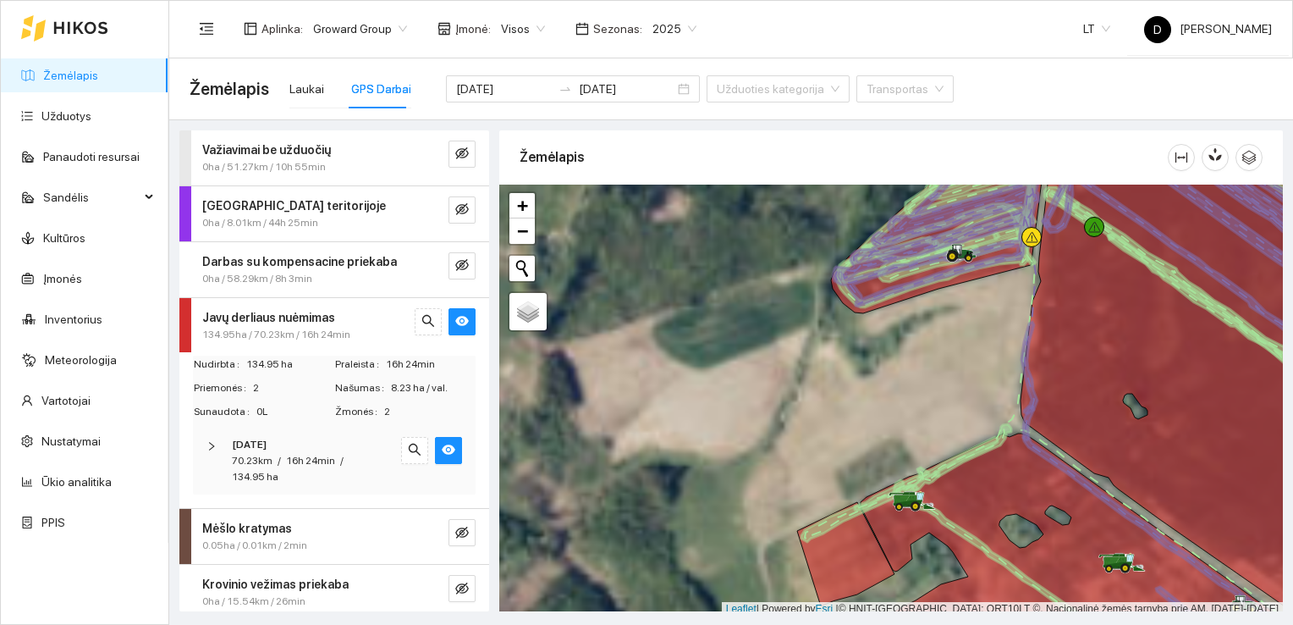
scroll to position [4, 0]
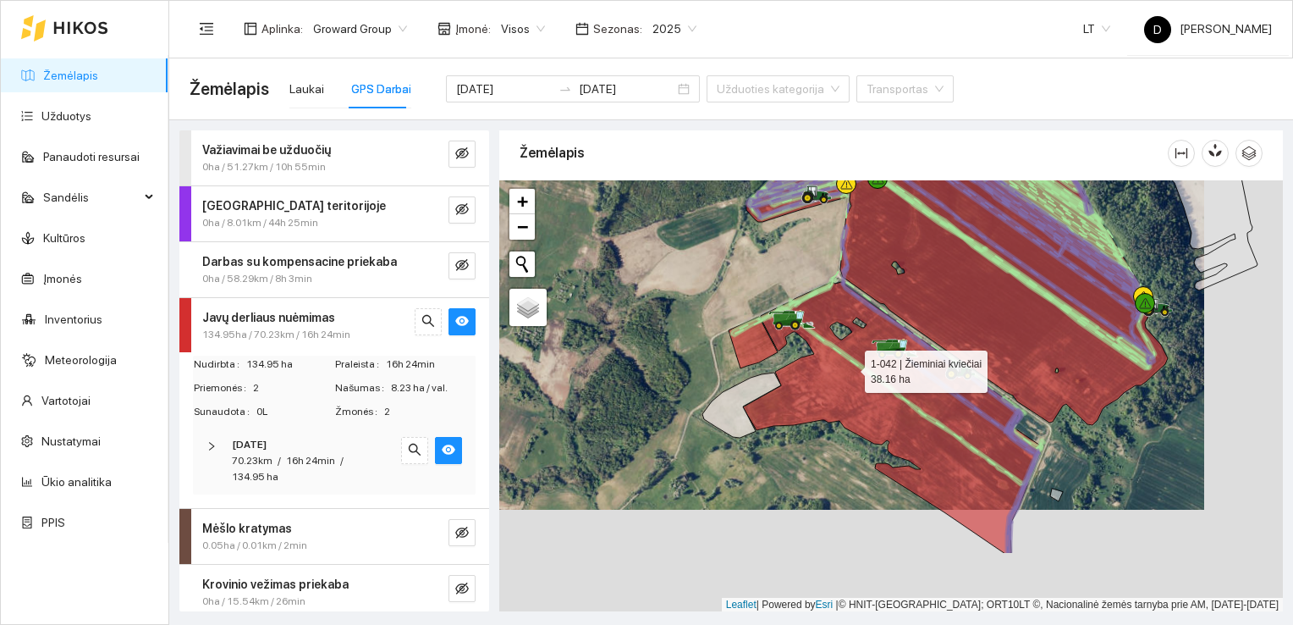
drag, startPoint x: 928, startPoint y: 470, endPoint x: 850, endPoint y: 367, distance: 129.1
click at [850, 367] on icon at bounding box center [893, 418] width 300 height 272
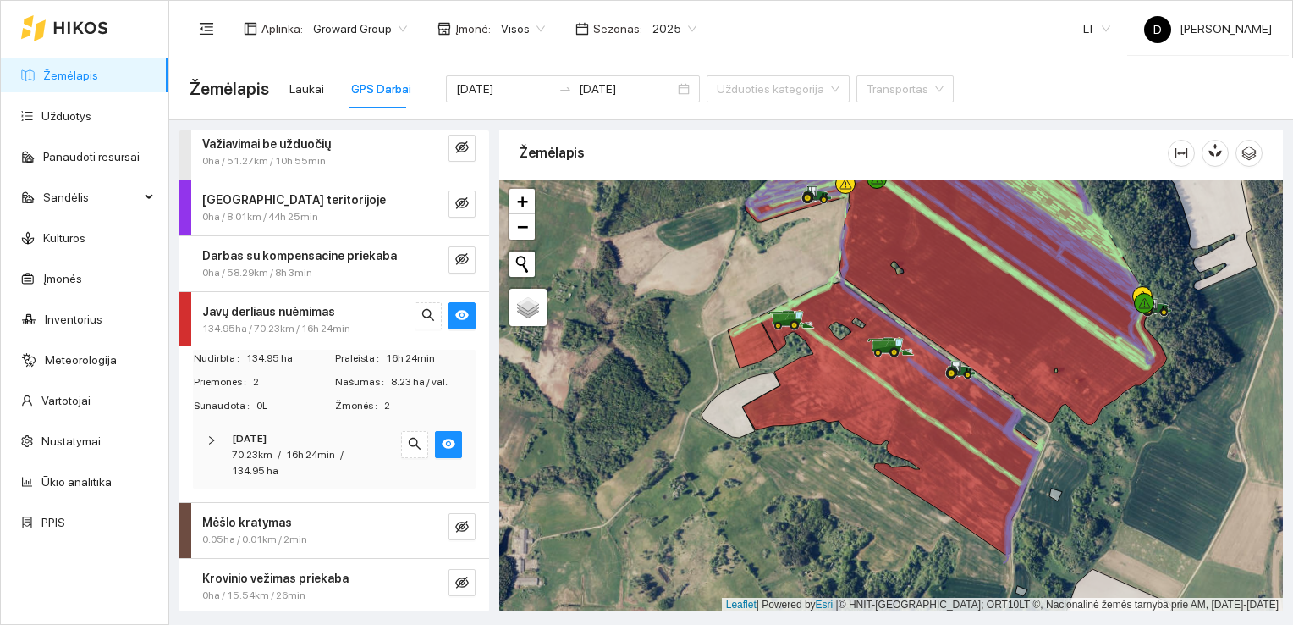
scroll to position [7, 0]
click at [308, 575] on strong "Krovinio vežimas priekaba" at bounding box center [275, 577] width 146 height 14
click at [455, 580] on icon "eye-invisible" at bounding box center [462, 582] width 14 height 14
click at [448, 296] on div "Javų derliaus nuėmimas 134.95ha / 70.23km / 16h 24min" at bounding box center [334, 318] width 310 height 55
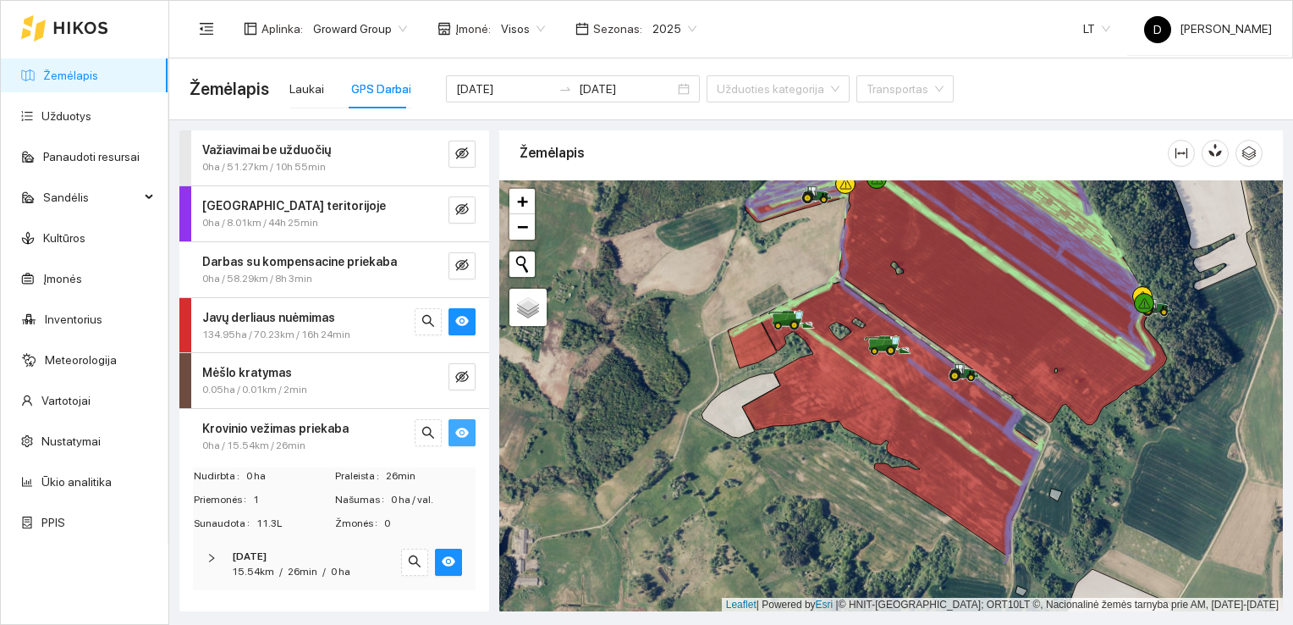
scroll to position [0, 0]
click at [464, 330] on button "button" at bounding box center [462, 321] width 27 height 27
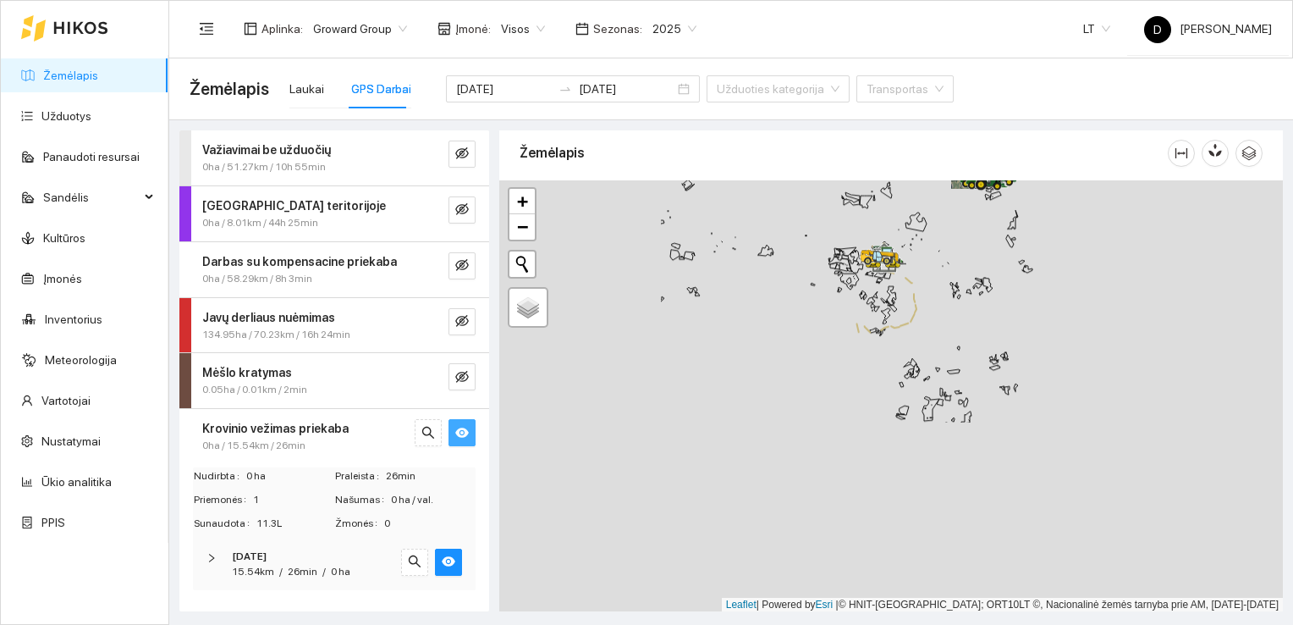
drag, startPoint x: 691, startPoint y: 547, endPoint x: 927, endPoint y: 326, distance: 323.9
click at [931, 315] on div at bounding box center [891, 396] width 784 height 432
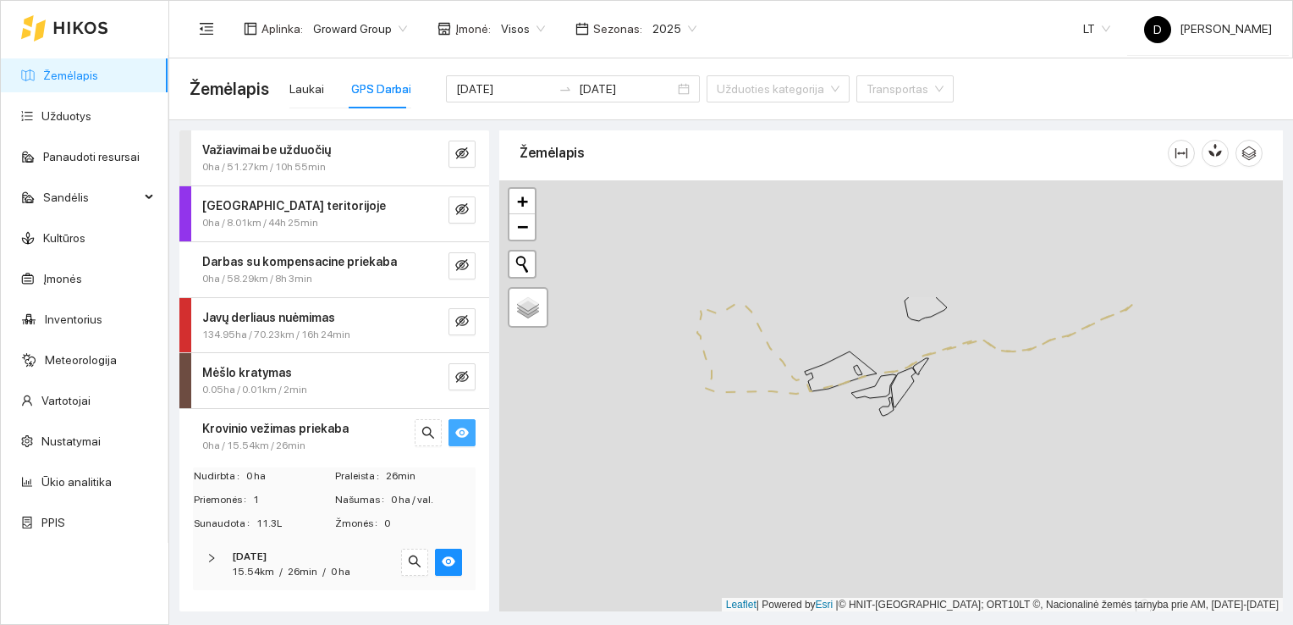
drag, startPoint x: 608, startPoint y: 269, endPoint x: 873, endPoint y: 454, distance: 324.0
click at [873, 454] on div at bounding box center [891, 396] width 784 height 432
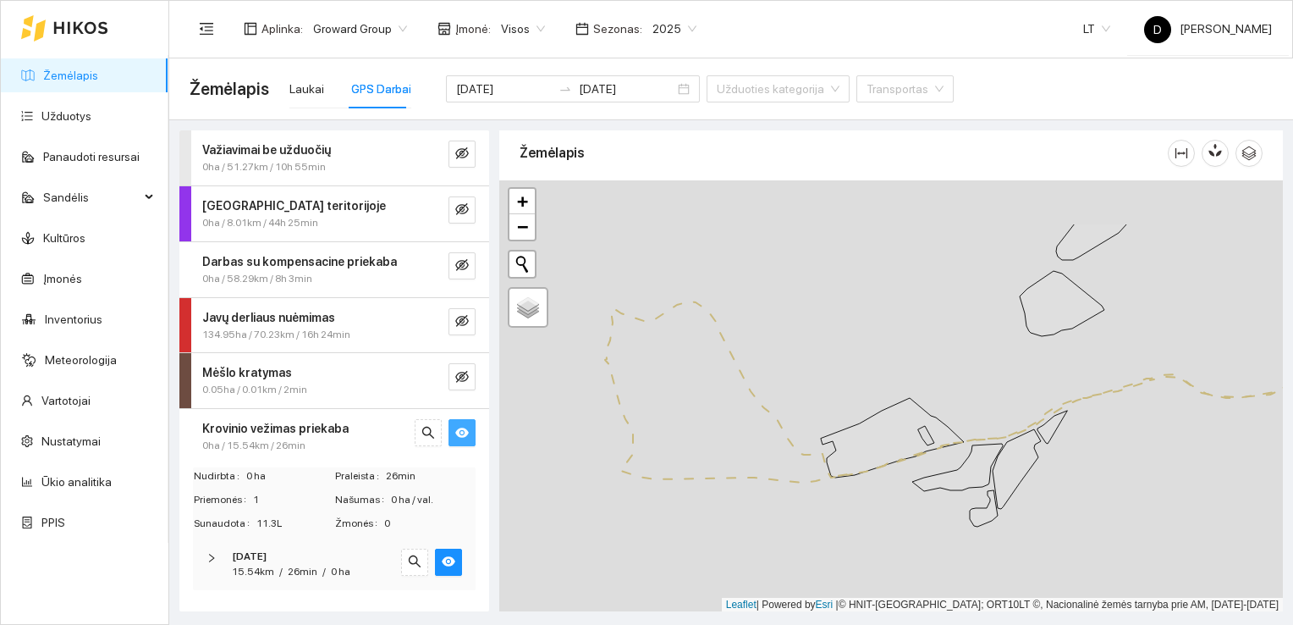
drag, startPoint x: 826, startPoint y: 421, endPoint x: 847, endPoint y: 509, distance: 89.7
click at [847, 509] on div at bounding box center [891, 396] width 784 height 432
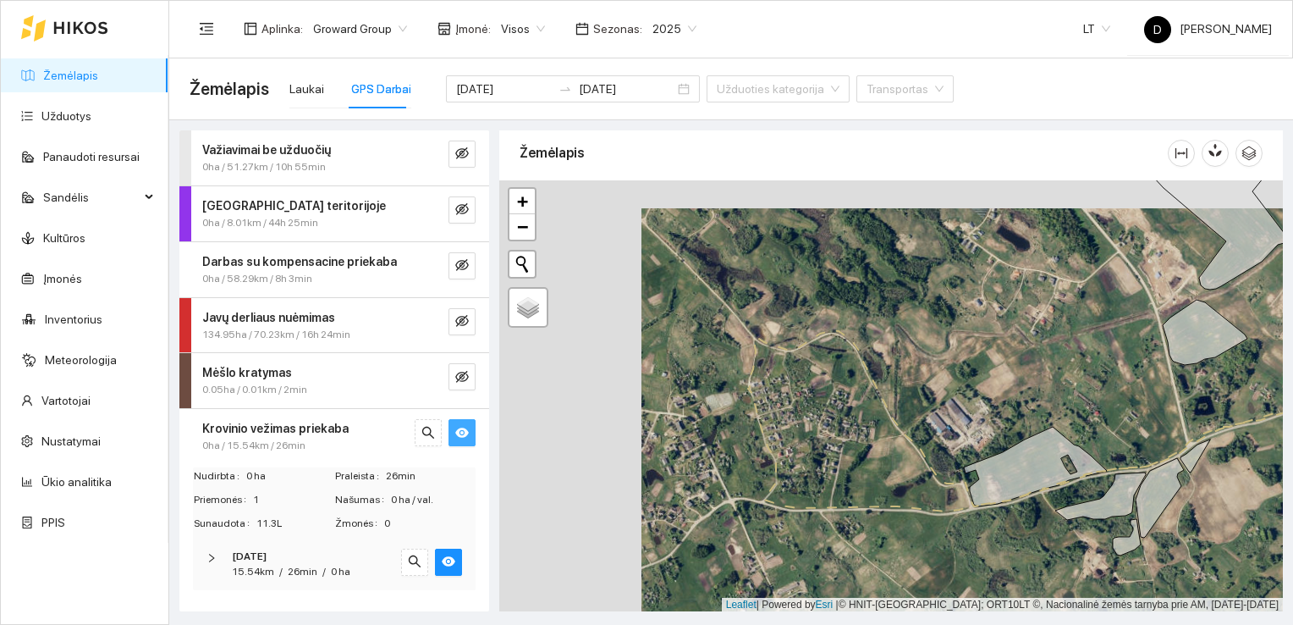
drag, startPoint x: 674, startPoint y: 469, endPoint x: 816, endPoint y: 497, distance: 144.9
click at [816, 497] on div at bounding box center [891, 396] width 784 height 432
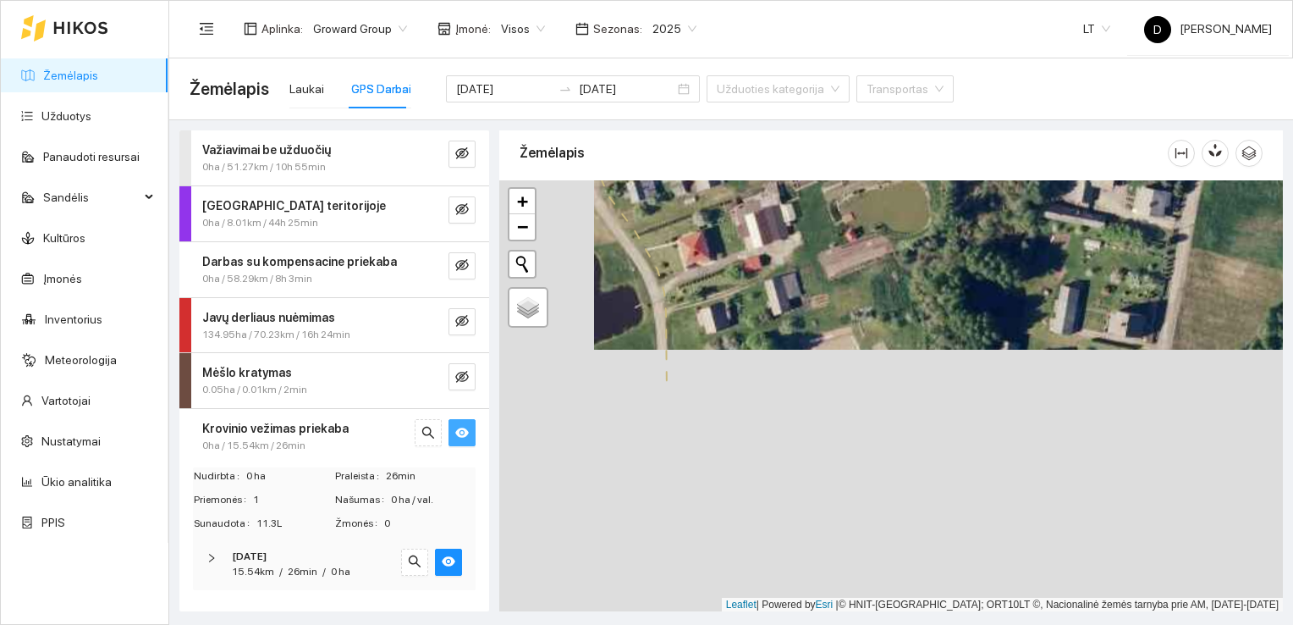
drag, startPoint x: 619, startPoint y: 522, endPoint x: 714, endPoint y: 267, distance: 272.9
click at [714, 267] on div at bounding box center [891, 396] width 784 height 432
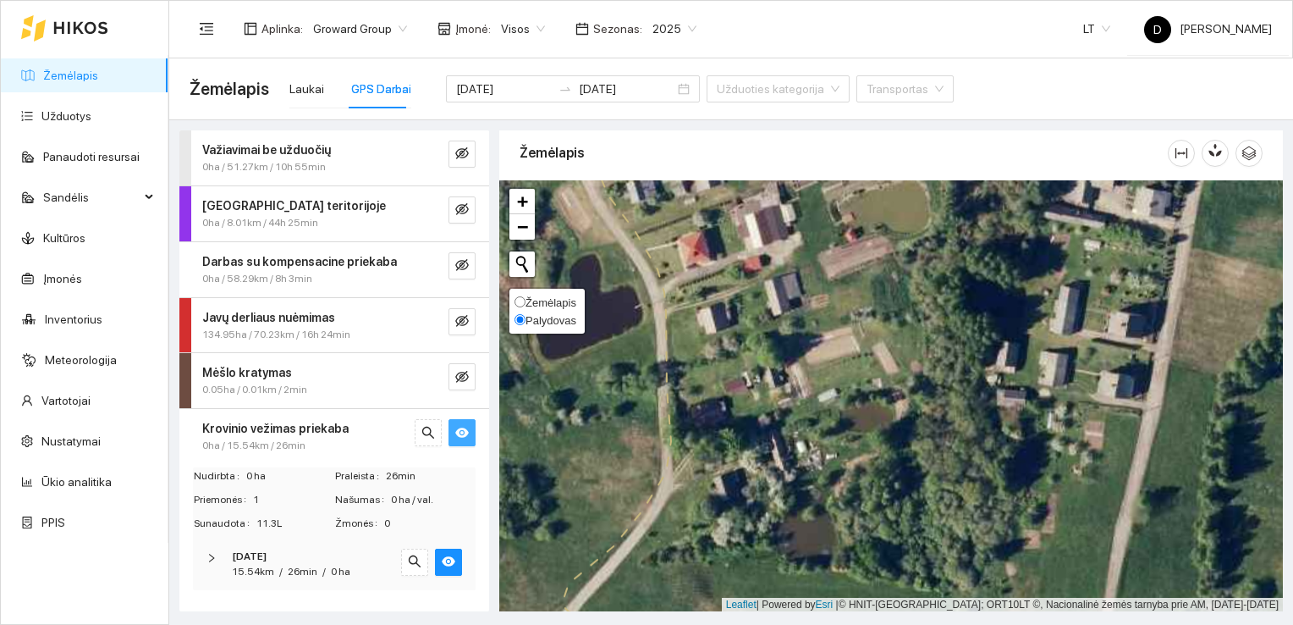
click at [541, 296] on span "Žemėlapis" at bounding box center [551, 302] width 51 height 13
click at [526, 296] on input "Žemėlapis" at bounding box center [520, 301] width 11 height 11
radio input "true"
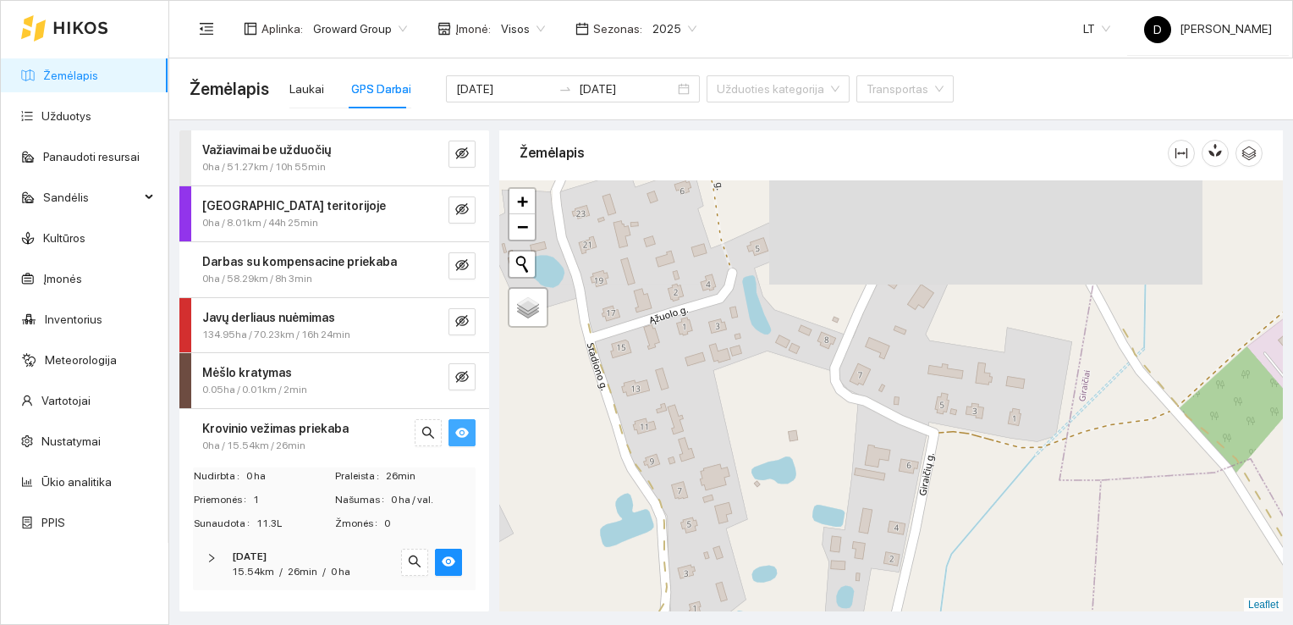
drag, startPoint x: 767, startPoint y: 294, endPoint x: 773, endPoint y: 476, distance: 181.2
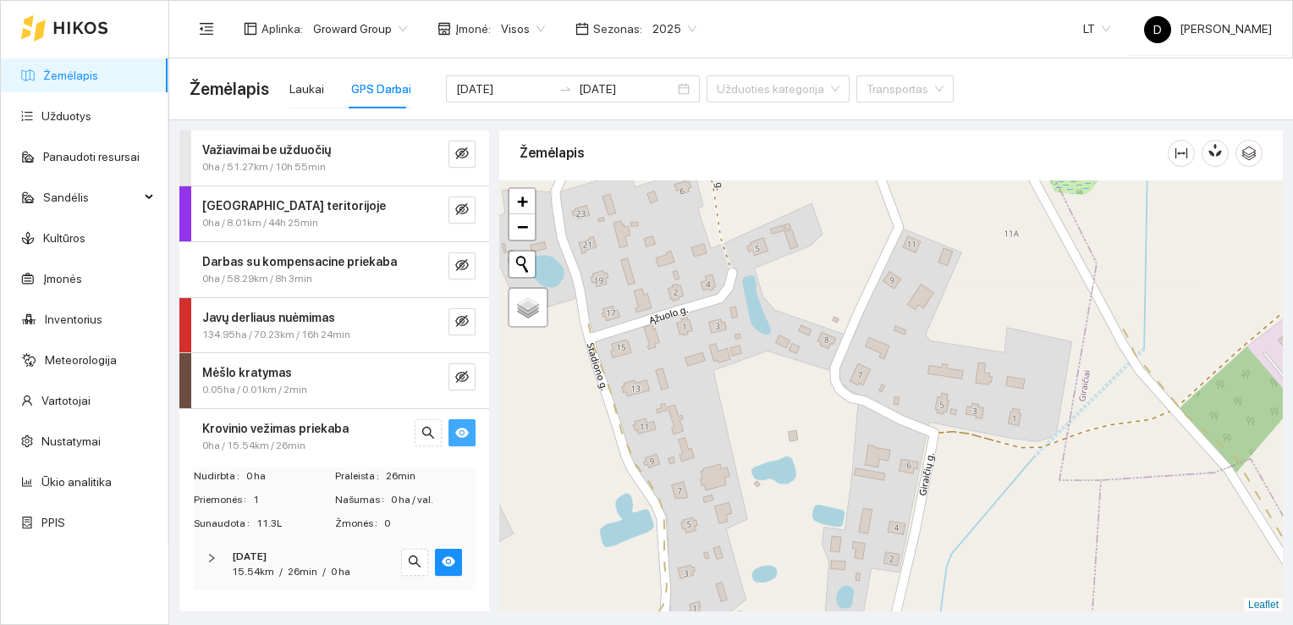
click at [773, 476] on div at bounding box center [891, 396] width 784 height 432
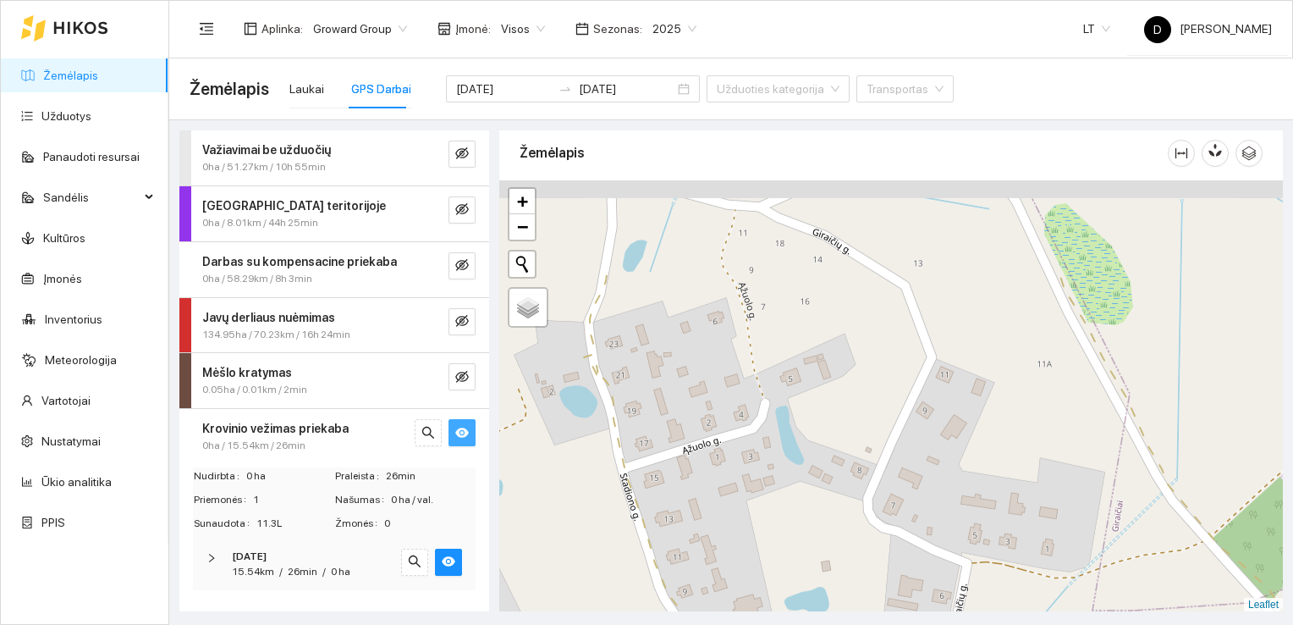
drag, startPoint x: 771, startPoint y: 342, endPoint x: 805, endPoint y: 476, distance: 137.9
click at [805, 476] on div at bounding box center [891, 396] width 784 height 432
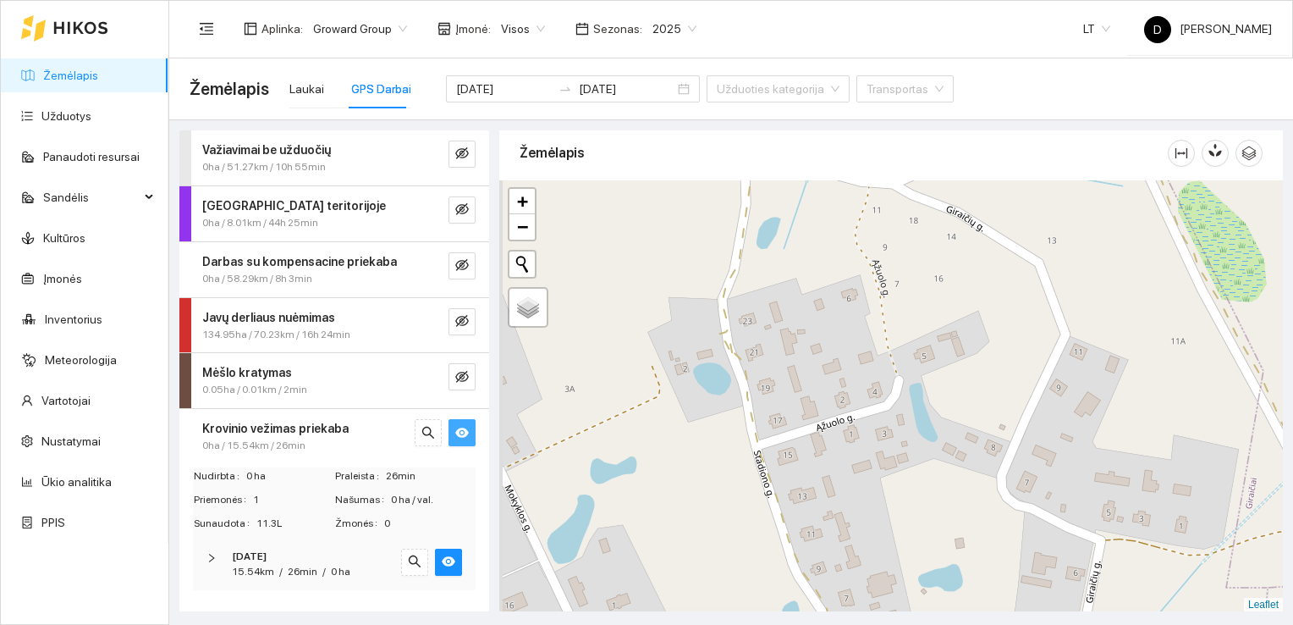
drag, startPoint x: 678, startPoint y: 355, endPoint x: 812, endPoint y: 329, distance: 136.3
click at [812, 329] on div at bounding box center [891, 396] width 784 height 432
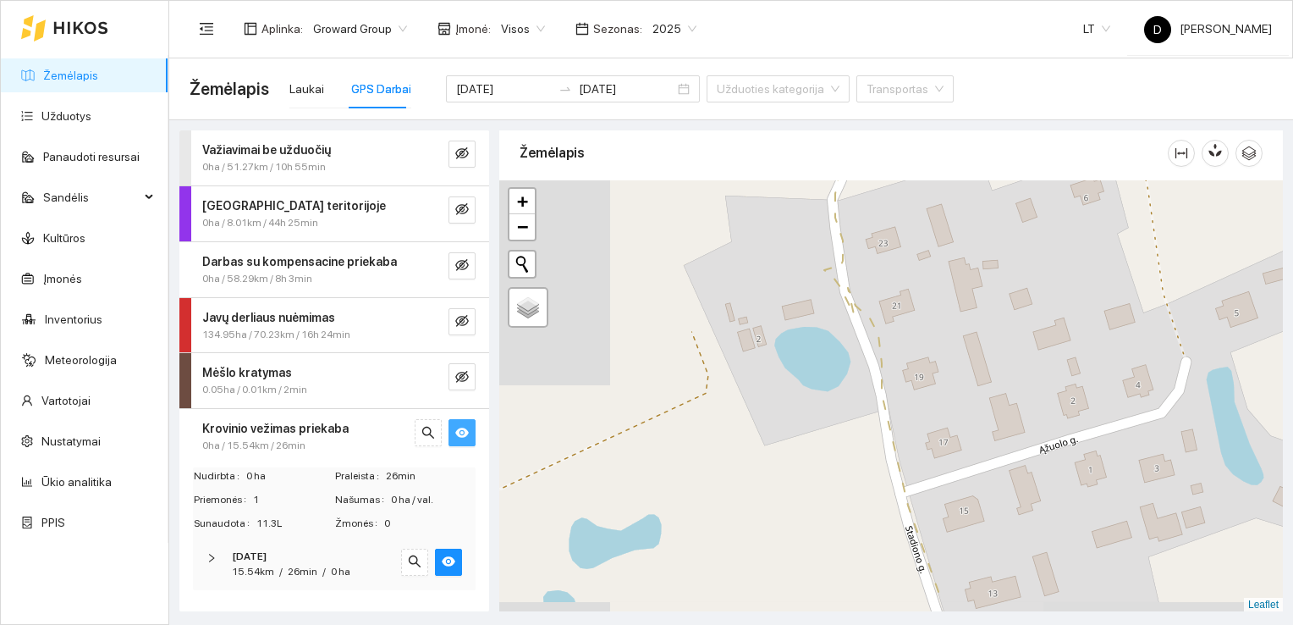
drag, startPoint x: 658, startPoint y: 336, endPoint x: 775, endPoint y: 284, distance: 128.5
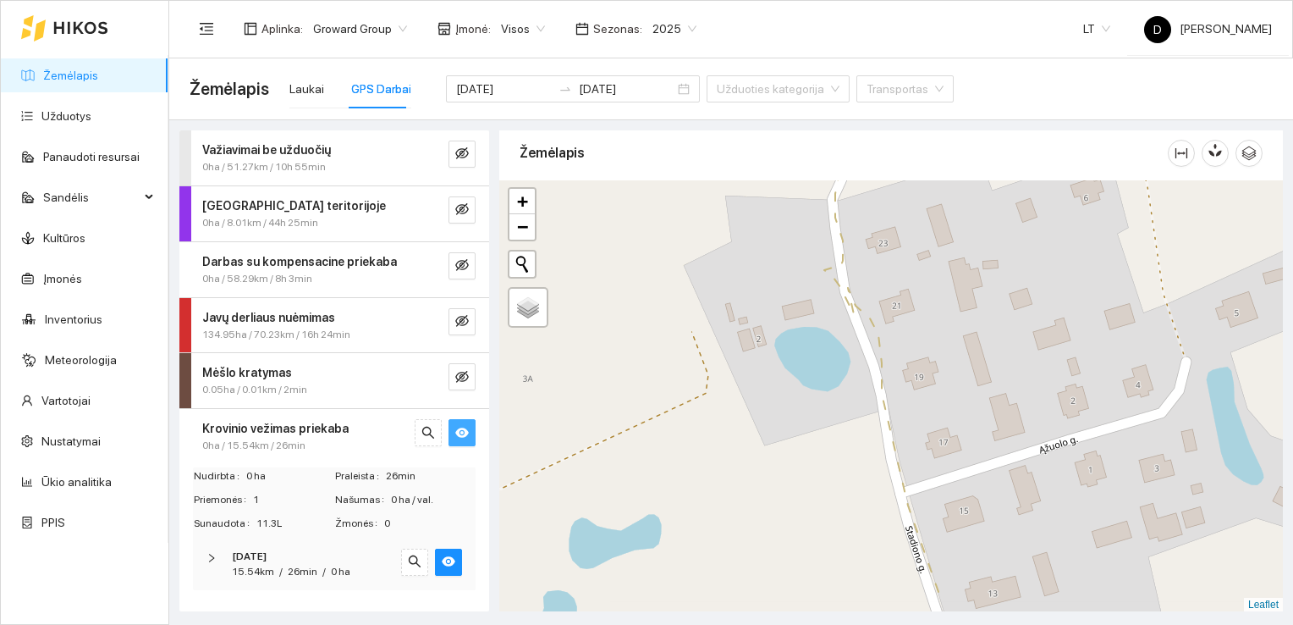
click at [775, 284] on div at bounding box center [891, 396] width 784 height 432
click at [536, 314] on span "Palydovas" at bounding box center [551, 320] width 51 height 13
click at [526, 314] on input "Palydovas" at bounding box center [520, 319] width 11 height 11
radio input "true"
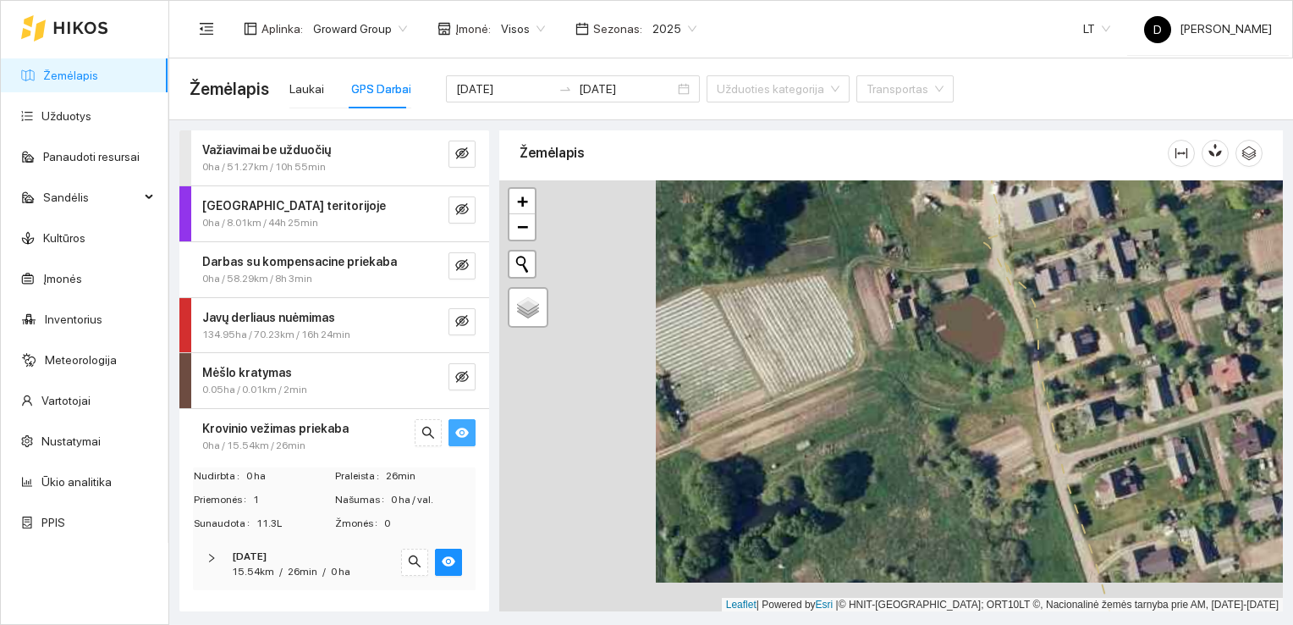
drag, startPoint x: 704, startPoint y: 371, endPoint x: 861, endPoint y: 341, distance: 160.2
click at [861, 341] on div at bounding box center [891, 396] width 784 height 432
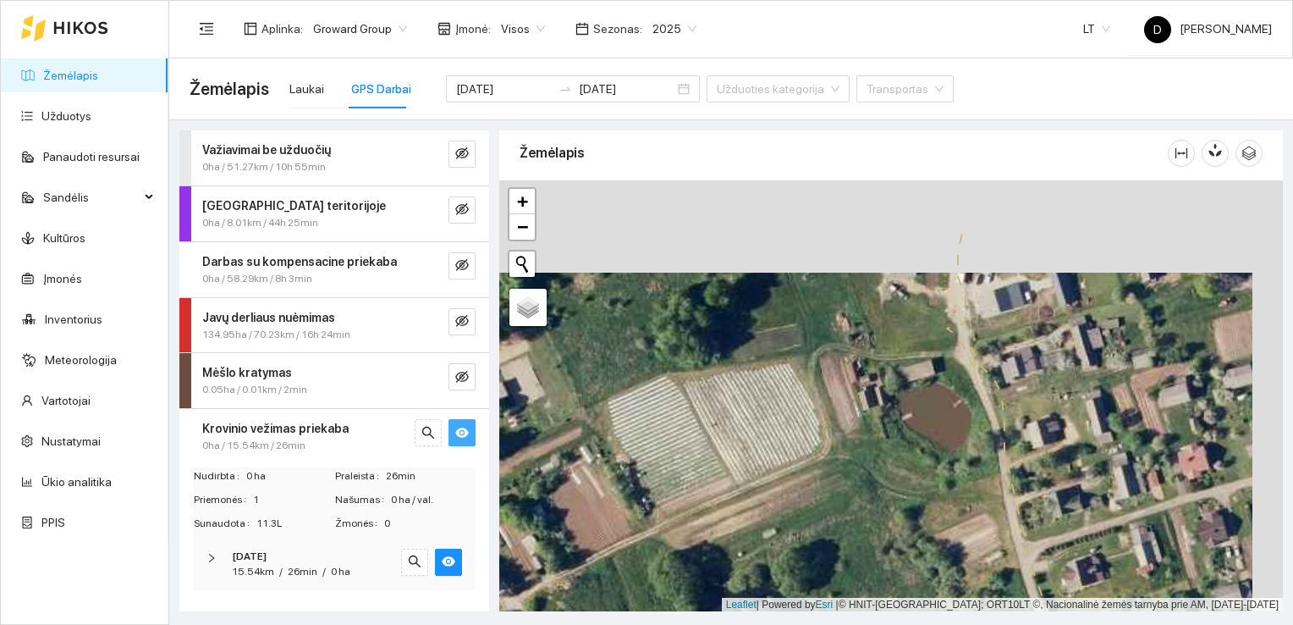
drag, startPoint x: 843, startPoint y: 350, endPoint x: 812, endPoint y: 442, distance: 97.1
click at [812, 442] on div at bounding box center [891, 396] width 784 height 432
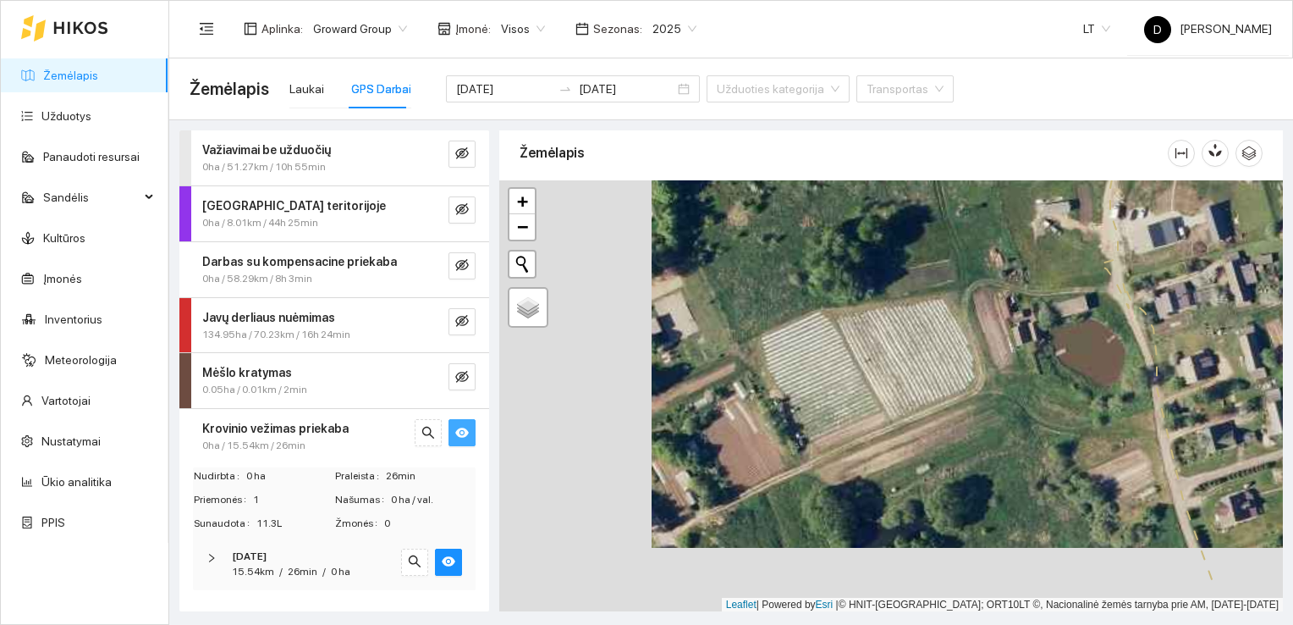
drag, startPoint x: 829, startPoint y: 465, endPoint x: 982, endPoint y: 400, distance: 165.3
click at [982, 400] on div at bounding box center [891, 396] width 784 height 432
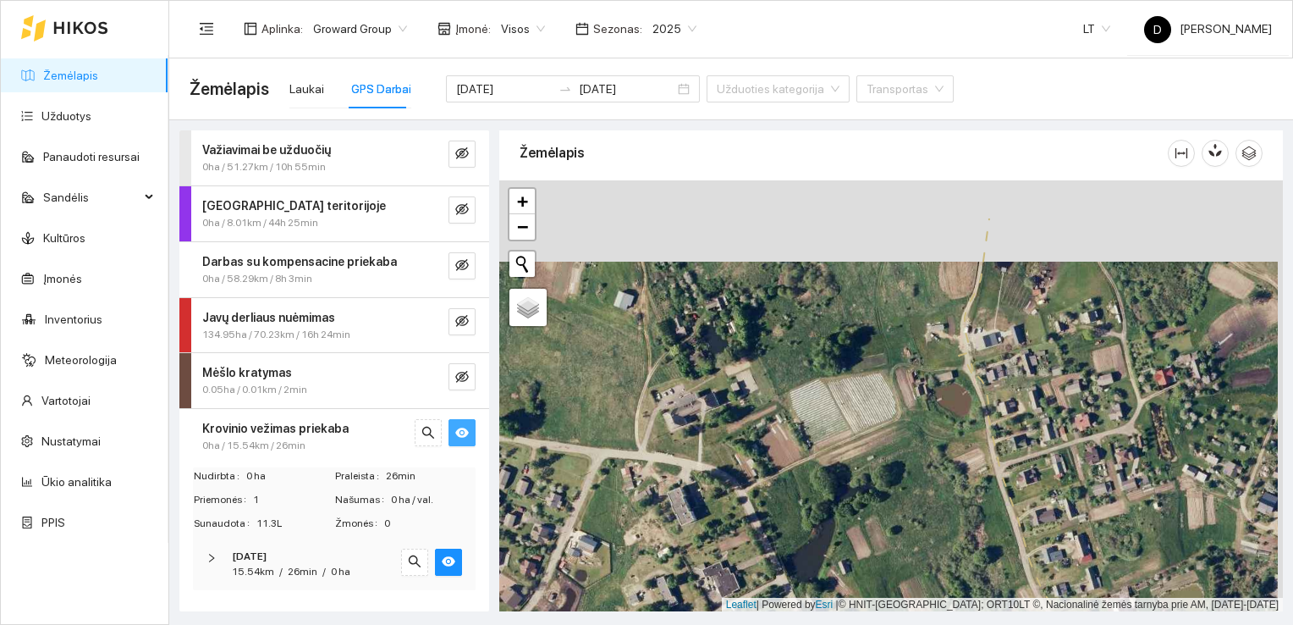
drag, startPoint x: 899, startPoint y: 329, endPoint x: 892, endPoint y: 410, distance: 81.5
click at [893, 410] on div at bounding box center [891, 396] width 784 height 432
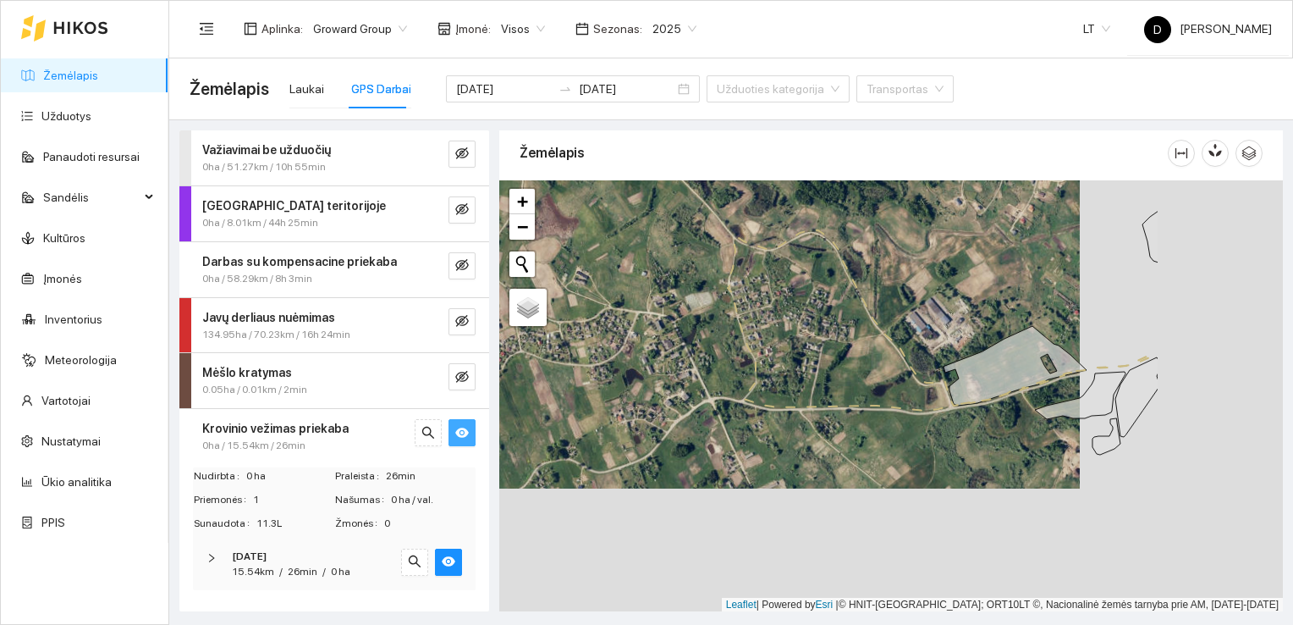
drag, startPoint x: 975, startPoint y: 465, endPoint x: 844, endPoint y: 390, distance: 151.3
click at [844, 391] on div at bounding box center [891, 396] width 784 height 432
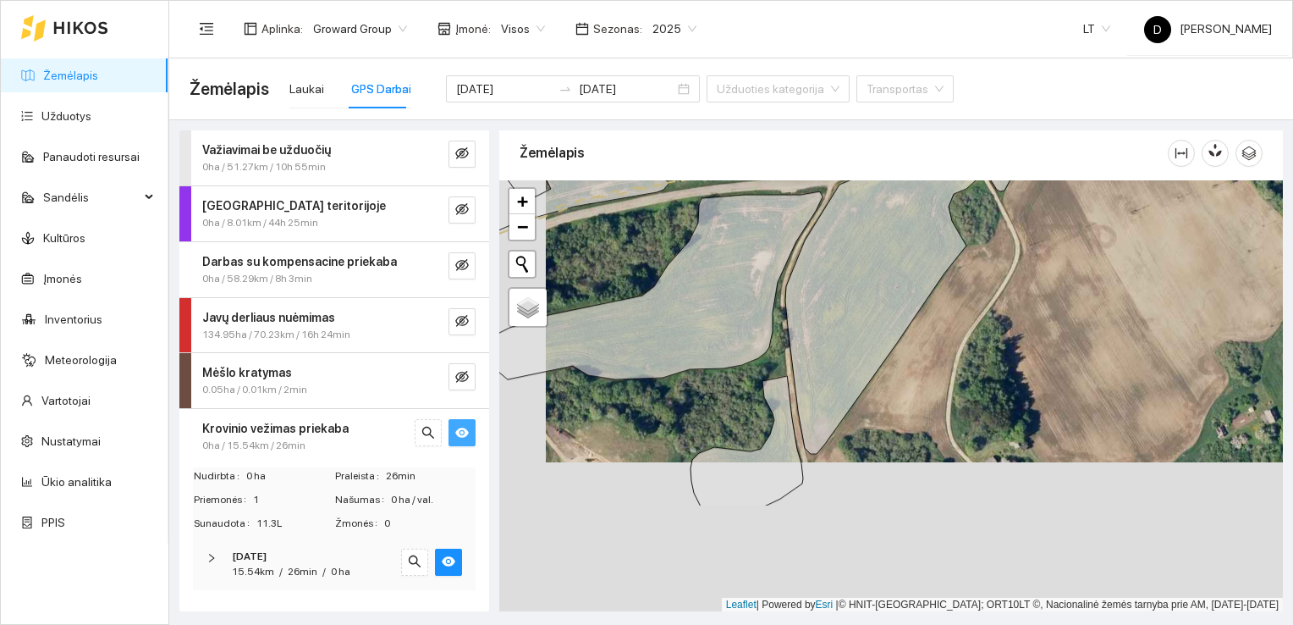
drag, startPoint x: 888, startPoint y: 513, endPoint x: 934, endPoint y: 363, distance: 156.9
click at [934, 363] on div at bounding box center [891, 396] width 784 height 432
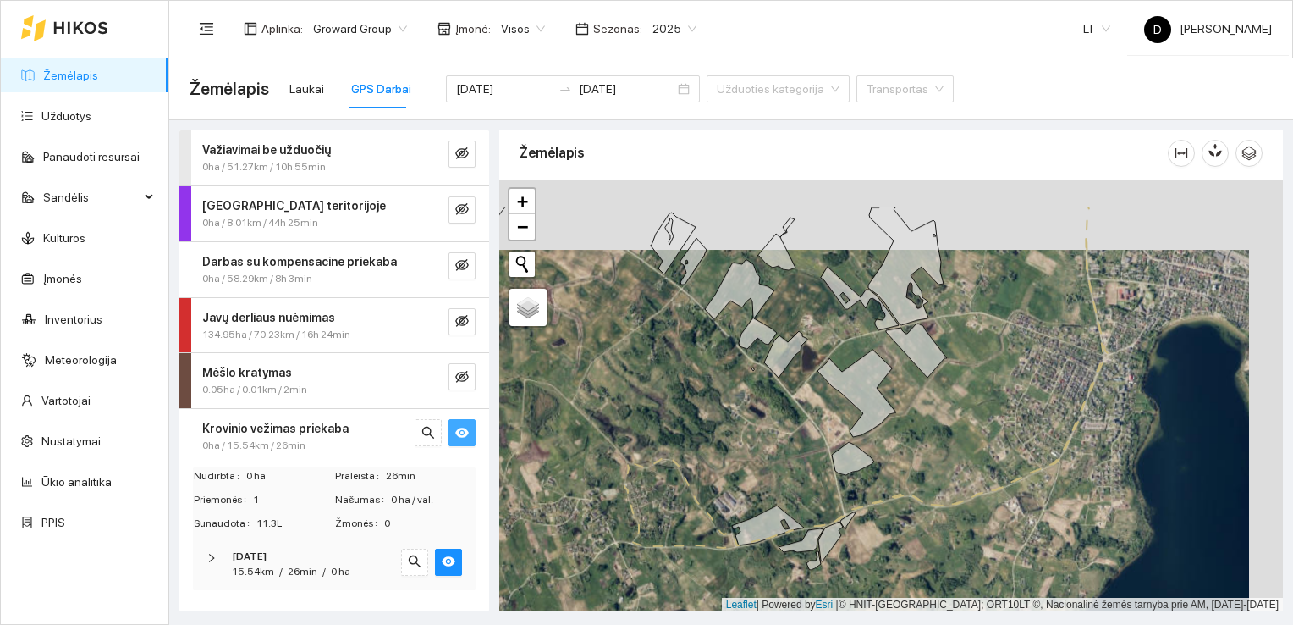
drag, startPoint x: 833, startPoint y: 375, endPoint x: 796, endPoint y: 427, distance: 63.9
click at [798, 429] on div at bounding box center [891, 396] width 784 height 432
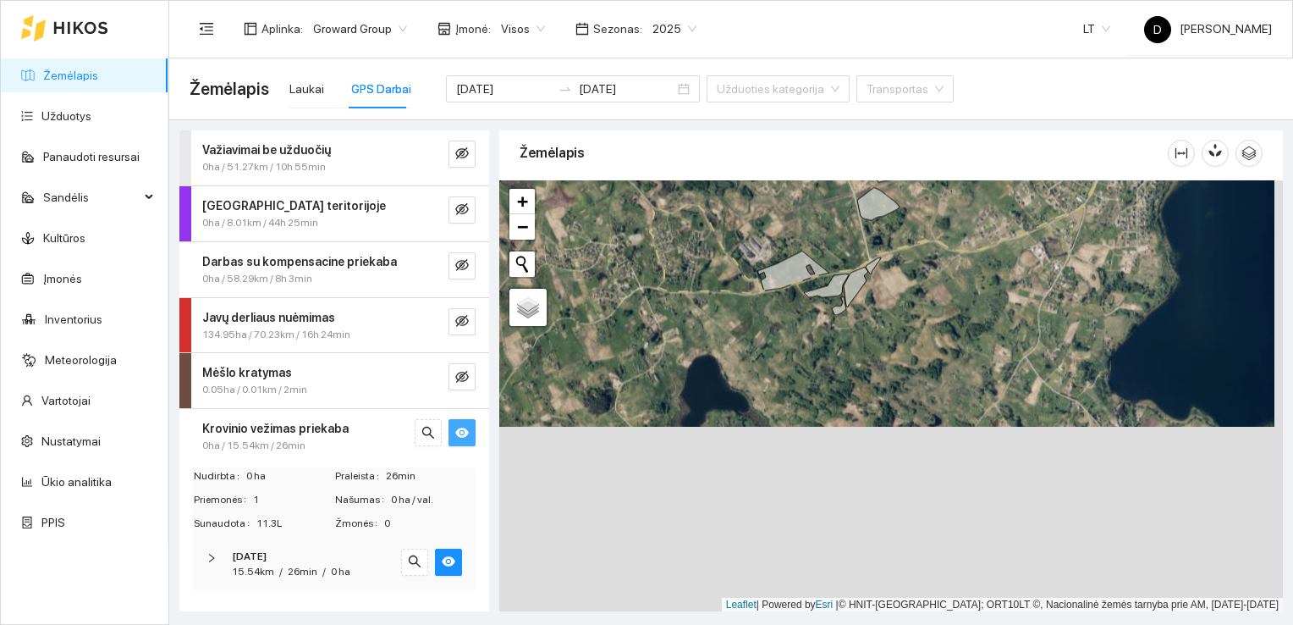
drag, startPoint x: 809, startPoint y: 507, endPoint x: 835, endPoint y: 255, distance: 253.5
click at [835, 255] on div at bounding box center [891, 396] width 784 height 432
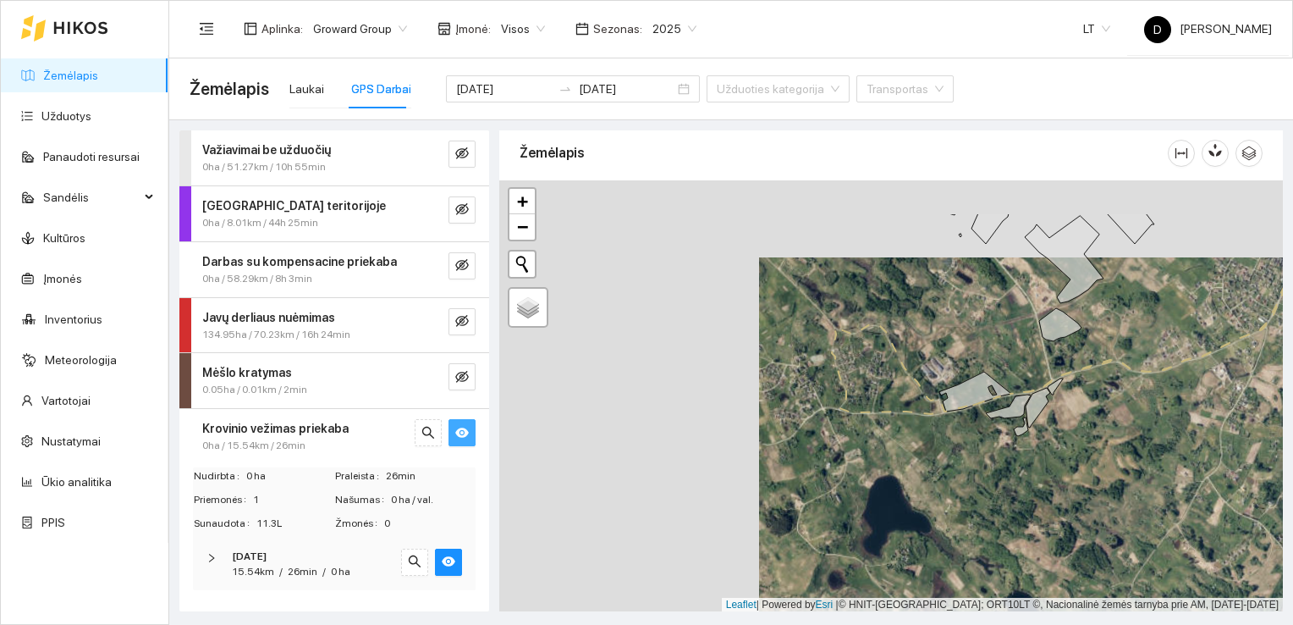
drag, startPoint x: 673, startPoint y: 341, endPoint x: 933, endPoint y: 418, distance: 271.0
click at [933, 418] on div at bounding box center [891, 396] width 784 height 432
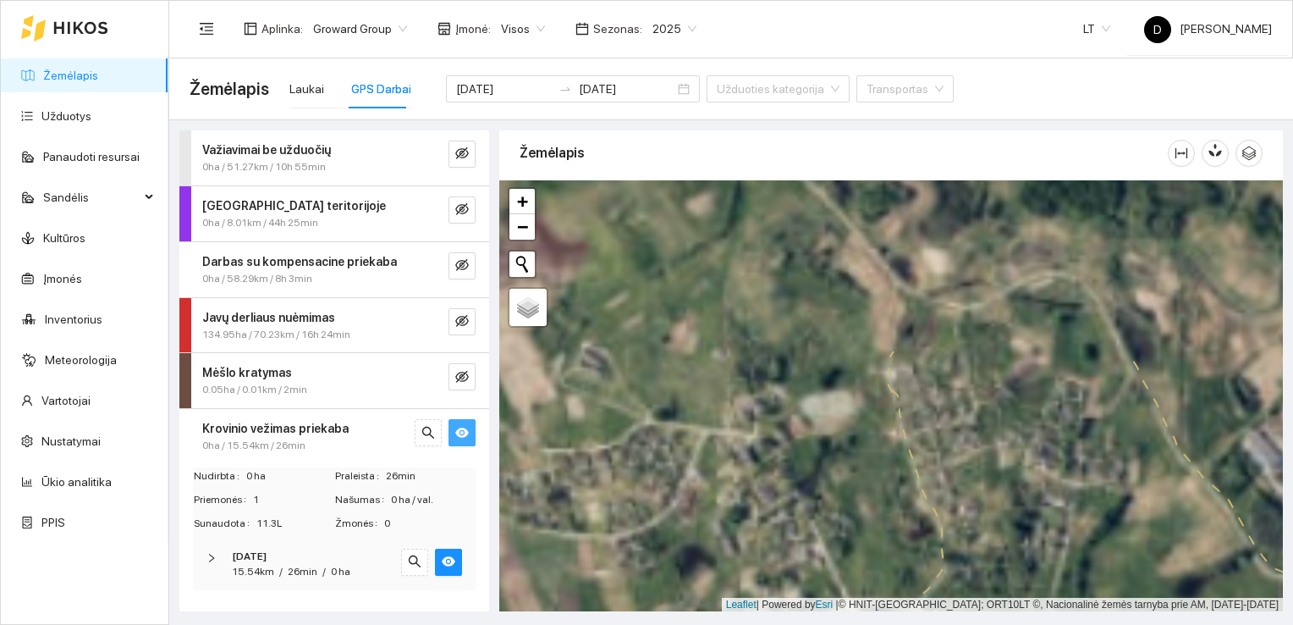
drag, startPoint x: 913, startPoint y: 300, endPoint x: 862, endPoint y: 532, distance: 238.2
click at [862, 532] on div at bounding box center [891, 396] width 784 height 432
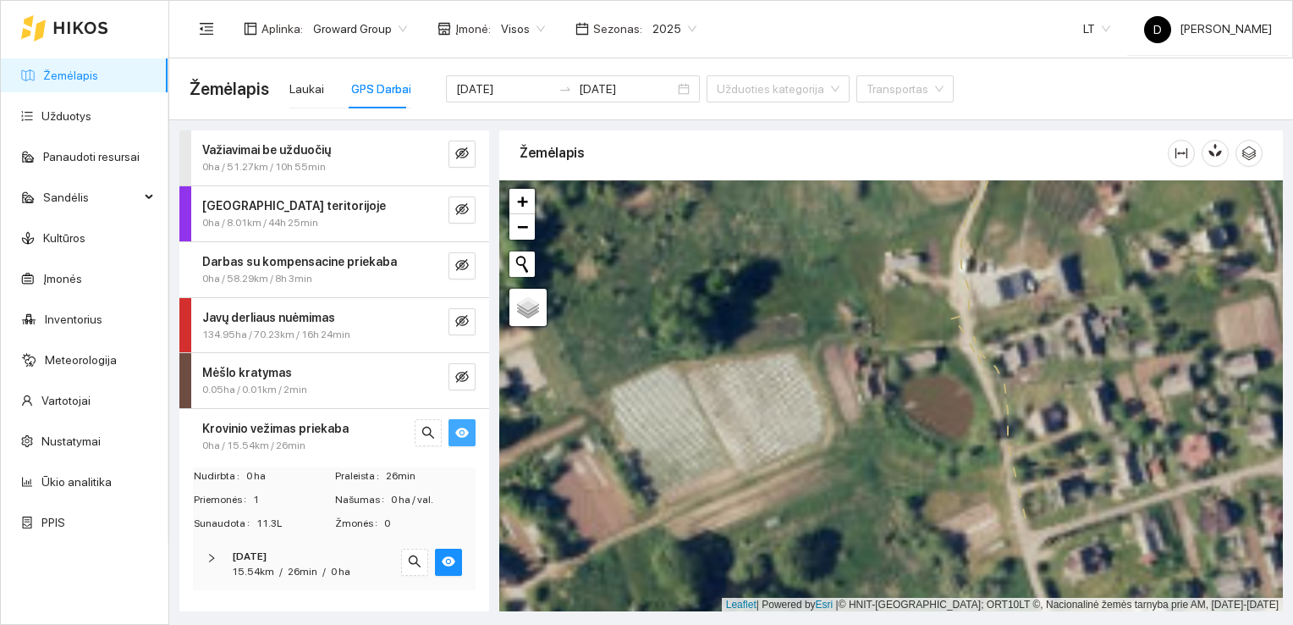
drag, startPoint x: 941, startPoint y: 523, endPoint x: 890, endPoint y: 394, distance: 138.3
click at [890, 394] on div at bounding box center [891, 396] width 784 height 432
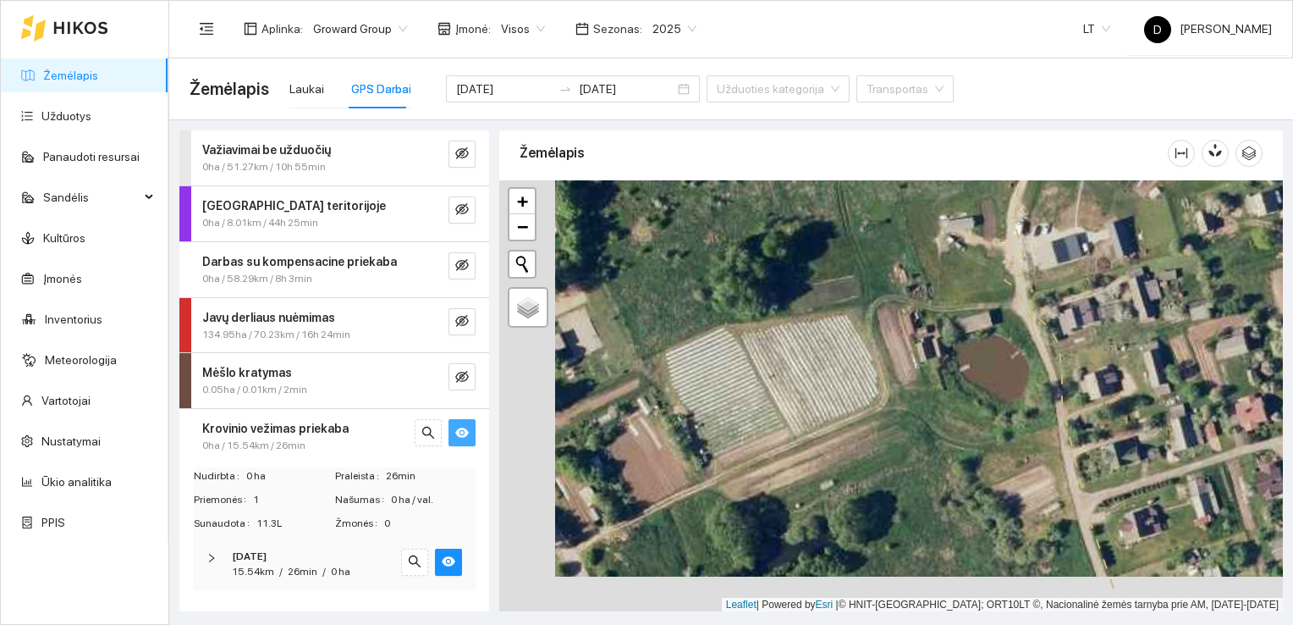
drag, startPoint x: 938, startPoint y: 471, endPoint x: 994, endPoint y: 435, distance: 66.2
click at [994, 435] on div at bounding box center [891, 396] width 784 height 432
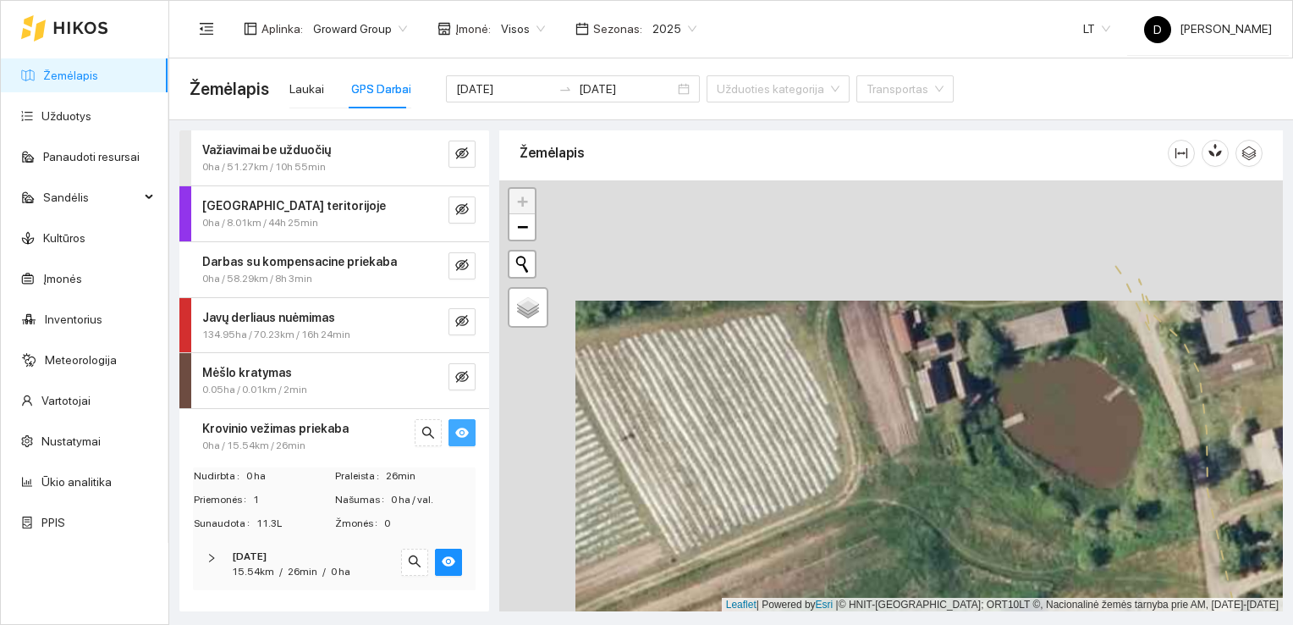
drag, startPoint x: 889, startPoint y: 339, endPoint x: 961, endPoint y: 475, distance: 154.5
click at [961, 475] on div at bounding box center [891, 396] width 784 height 432
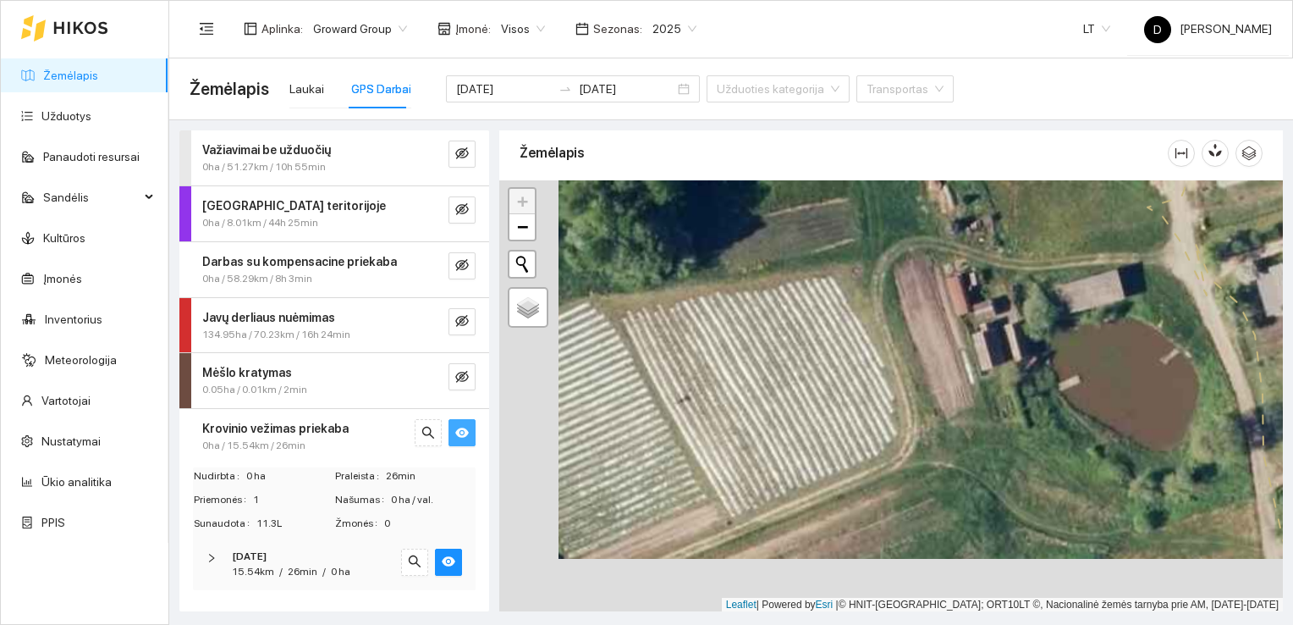
drag, startPoint x: 1042, startPoint y: 520, endPoint x: 1095, endPoint y: 461, distance: 79.7
click at [1095, 462] on div at bounding box center [891, 396] width 784 height 432
